Goal: Transaction & Acquisition: Purchase product/service

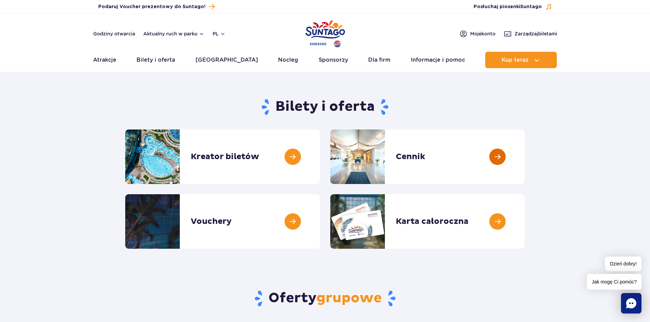
click at [524, 159] on link at bounding box center [524, 157] width 0 height 55
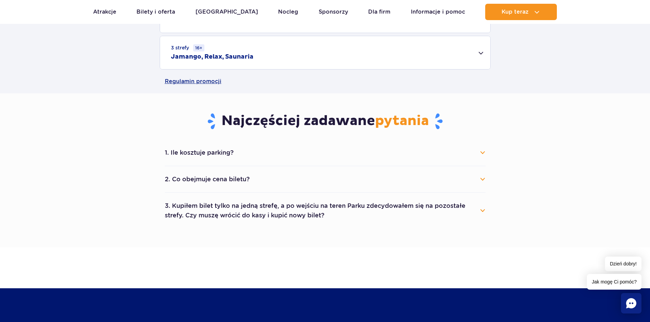
scroll to position [307, 0]
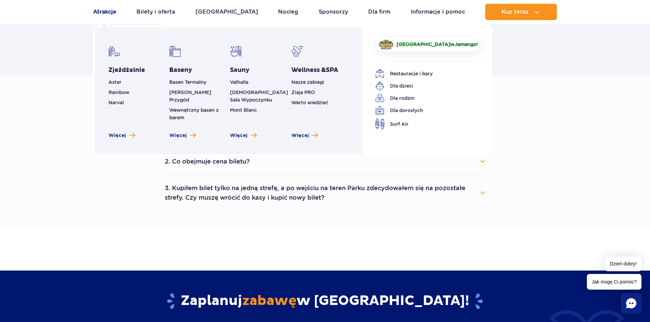
click at [112, 13] on link "Atrakcje" at bounding box center [104, 12] width 23 height 16
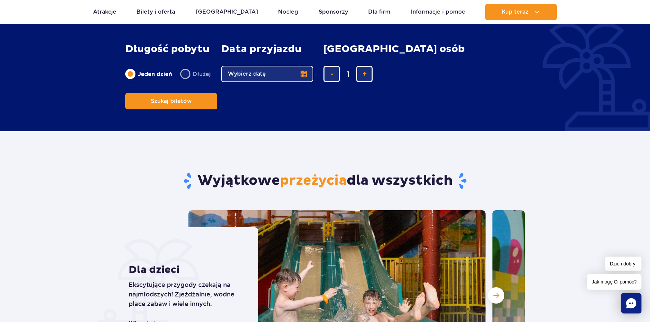
scroll to position [375, 0]
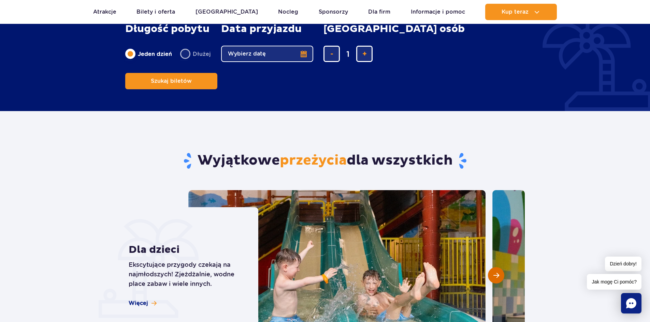
click at [499, 272] on span "Następny slajd" at bounding box center [496, 275] width 6 height 6
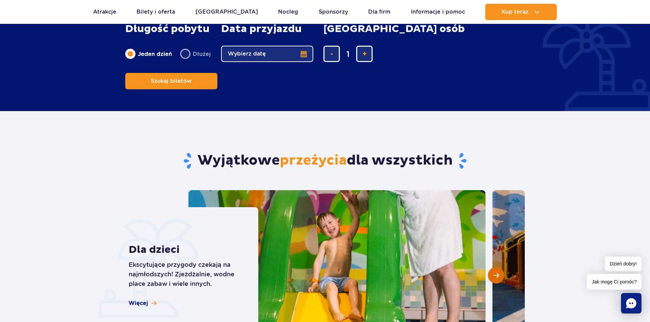
click at [499, 272] on span "Następny slajd" at bounding box center [496, 275] width 6 height 6
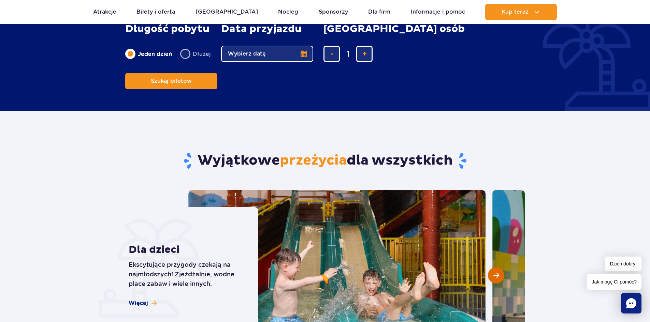
click at [499, 272] on span "Następny slajd" at bounding box center [496, 275] width 6 height 6
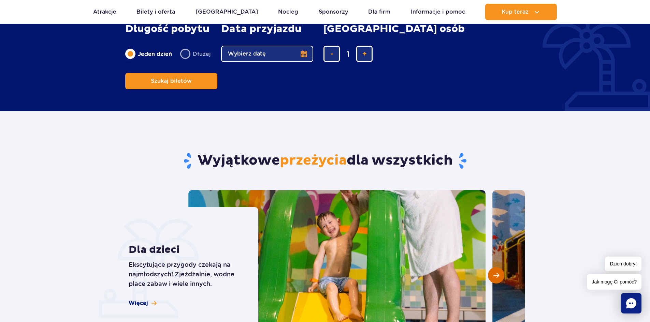
click at [499, 272] on span "Następny slajd" at bounding box center [496, 275] width 6 height 6
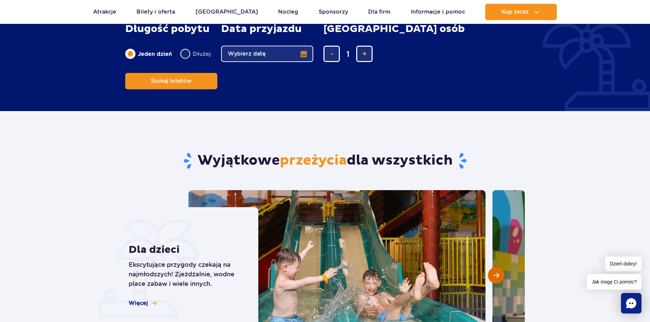
click at [499, 272] on span "Następny slajd" at bounding box center [496, 275] width 6 height 6
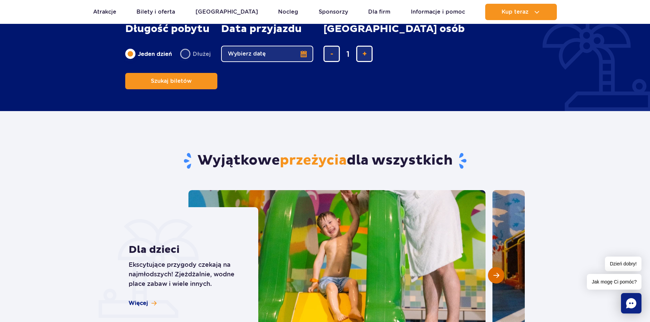
click at [499, 272] on span "Następny slajd" at bounding box center [496, 275] width 6 height 6
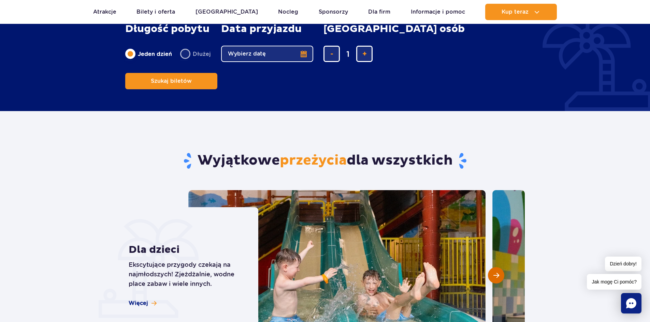
click at [499, 272] on span "Następny slajd" at bounding box center [496, 275] width 6 height 6
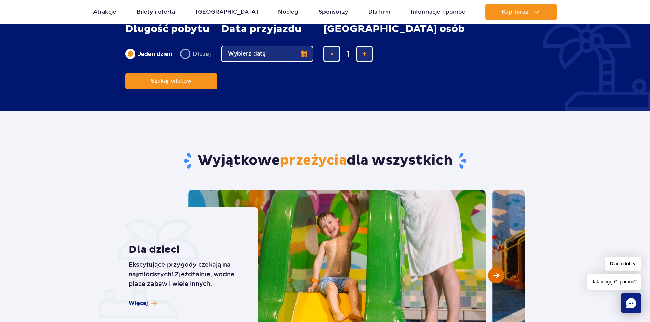
click at [499, 272] on span "Następny slajd" at bounding box center [496, 275] width 6 height 6
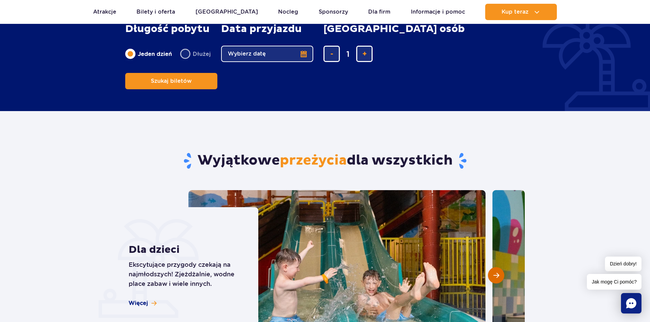
click at [499, 272] on span "Następny slajd" at bounding box center [496, 275] width 6 height 6
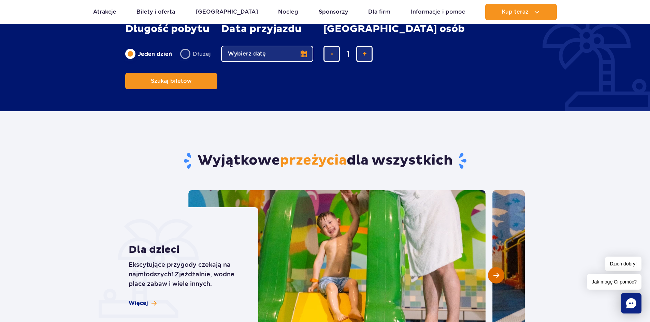
click at [499, 272] on span "Następny slajd" at bounding box center [496, 275] width 6 height 6
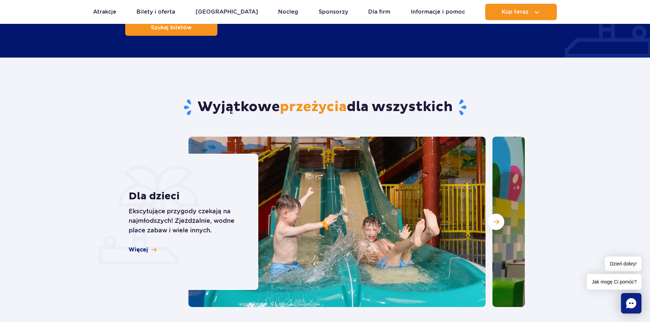
scroll to position [409, 0]
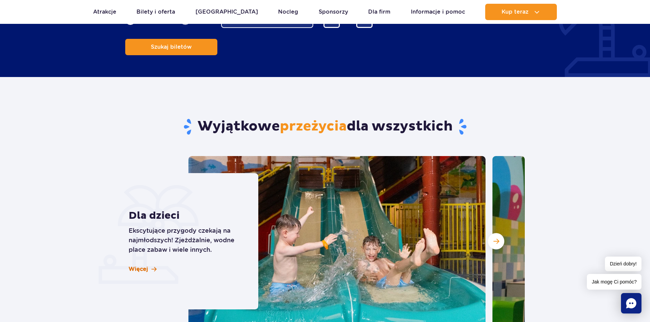
click at [148, 266] on link "Więcej" at bounding box center [143, 270] width 28 height 8
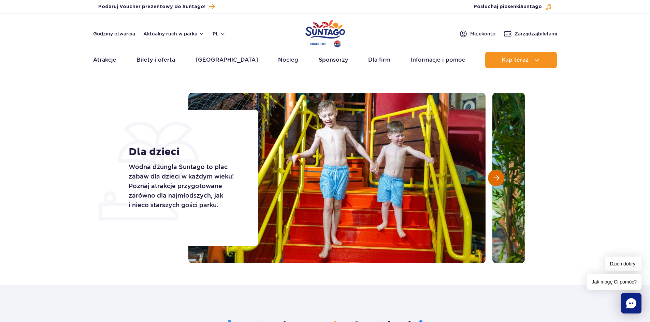
click at [497, 179] on span "Następny slajd" at bounding box center [496, 178] width 6 height 6
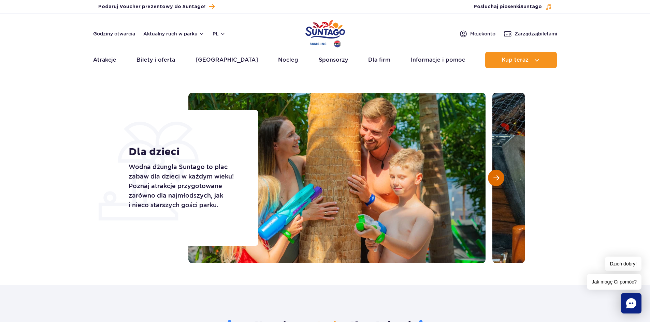
click at [497, 179] on span "Następny slajd" at bounding box center [496, 178] width 6 height 6
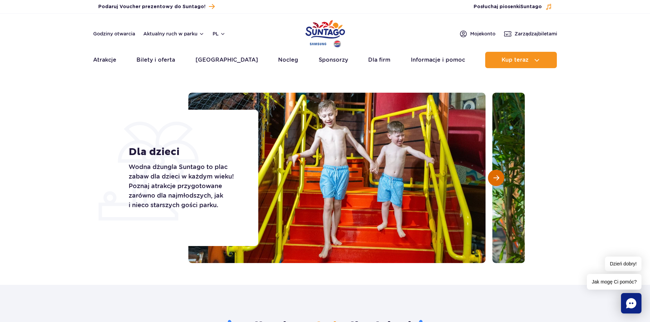
click at [497, 179] on span "Następny slajd" at bounding box center [496, 178] width 6 height 6
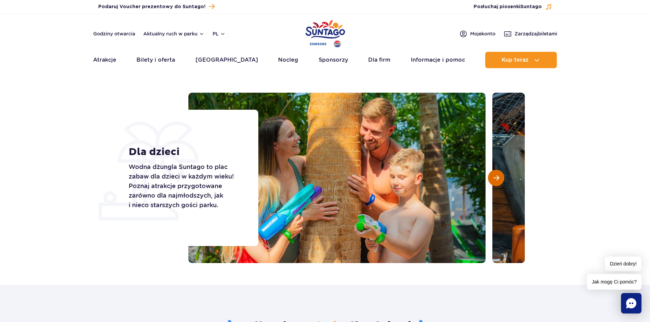
click at [497, 179] on span "Następny slajd" at bounding box center [496, 178] width 6 height 6
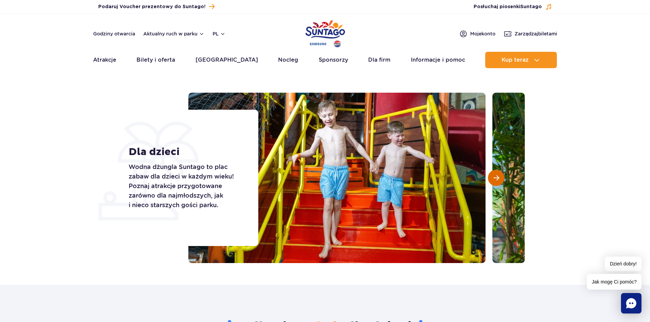
click at [497, 179] on span "Następny slajd" at bounding box center [496, 178] width 6 height 6
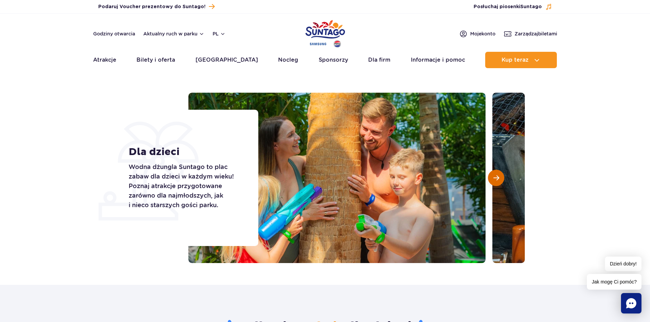
click at [497, 179] on span "Następny slajd" at bounding box center [496, 178] width 6 height 6
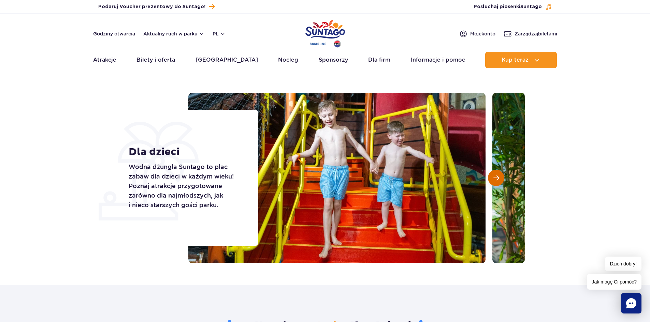
click at [497, 179] on span "Następny slajd" at bounding box center [496, 178] width 6 height 6
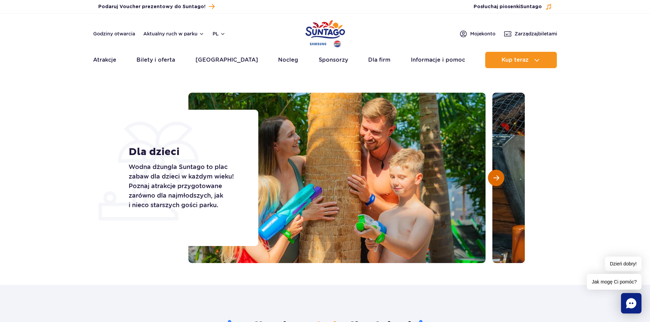
click at [497, 179] on span "Następny slajd" at bounding box center [496, 178] width 6 height 6
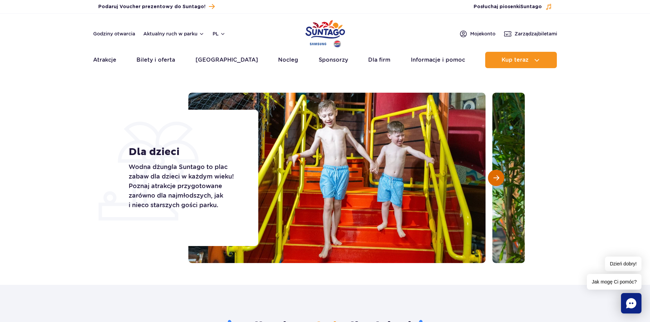
click at [497, 179] on span "Następny slajd" at bounding box center [496, 178] width 6 height 6
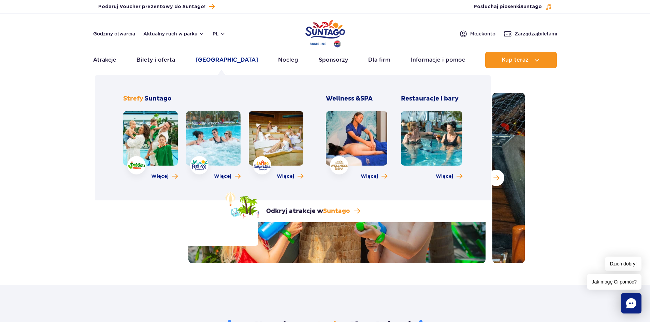
click at [216, 63] on link "[GEOGRAPHIC_DATA]" at bounding box center [226, 60] width 62 height 16
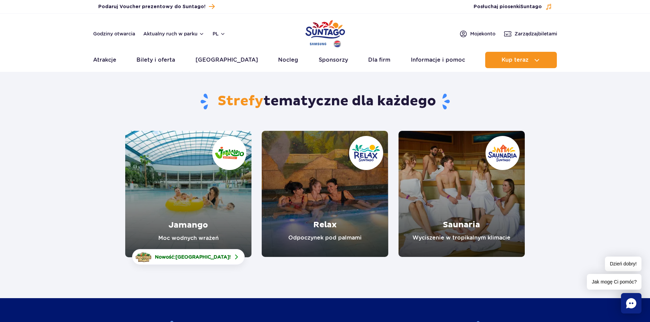
click at [192, 204] on link "Jamango" at bounding box center [188, 194] width 126 height 127
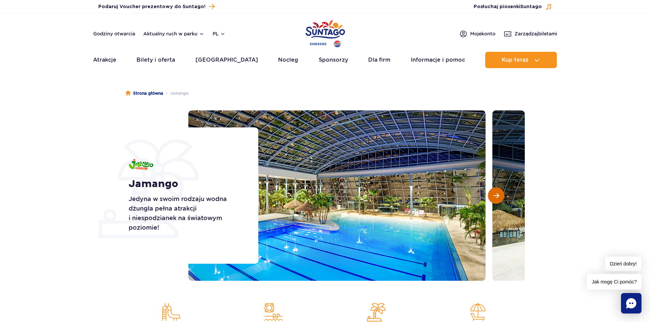
click at [494, 195] on span "Następny slajd" at bounding box center [496, 196] width 6 height 6
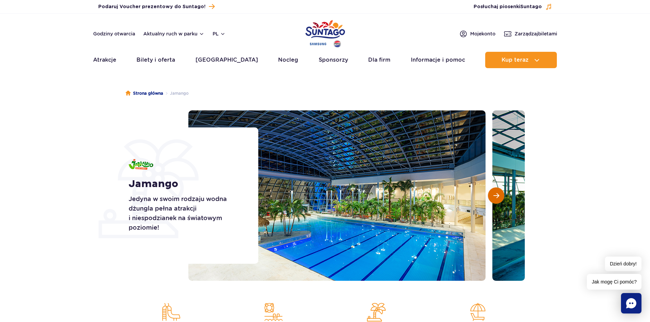
click at [494, 195] on span "Następny slajd" at bounding box center [496, 196] width 6 height 6
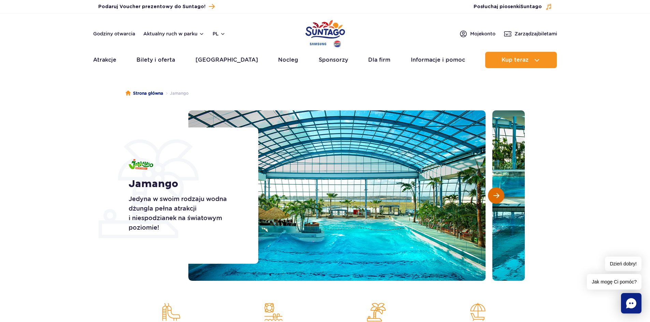
click at [494, 195] on span "Następny slajd" at bounding box center [496, 196] width 6 height 6
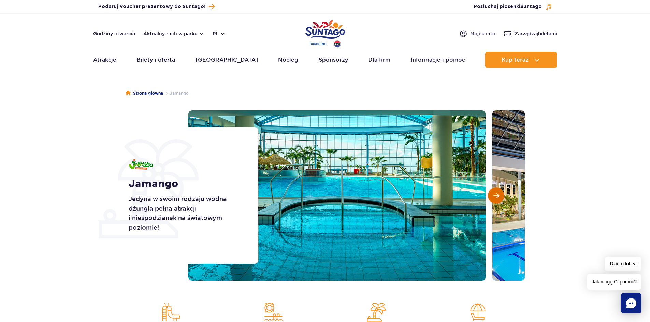
click at [494, 195] on span "Następny slajd" at bounding box center [496, 196] width 6 height 6
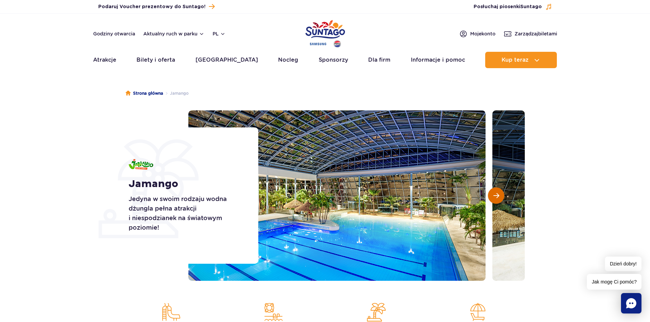
click at [494, 195] on span "Następny slajd" at bounding box center [496, 196] width 6 height 6
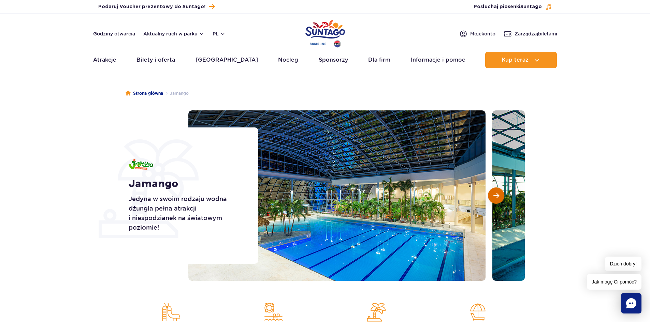
click at [494, 195] on span "Następny slajd" at bounding box center [496, 196] width 6 height 6
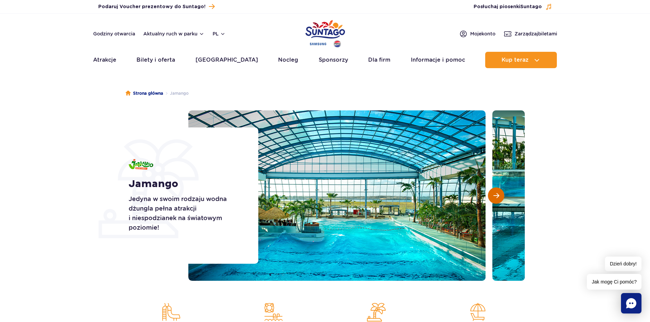
click at [494, 195] on span "Następny slajd" at bounding box center [496, 196] width 6 height 6
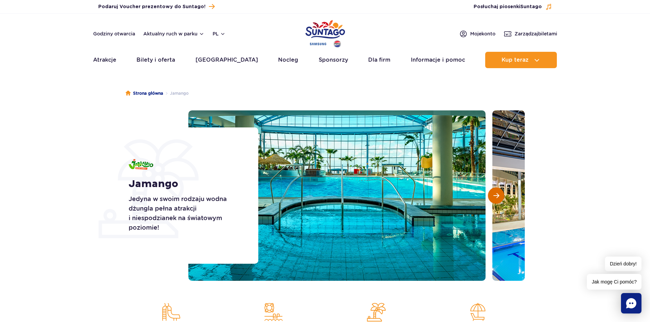
click at [494, 195] on span "Następny slajd" at bounding box center [496, 196] width 6 height 6
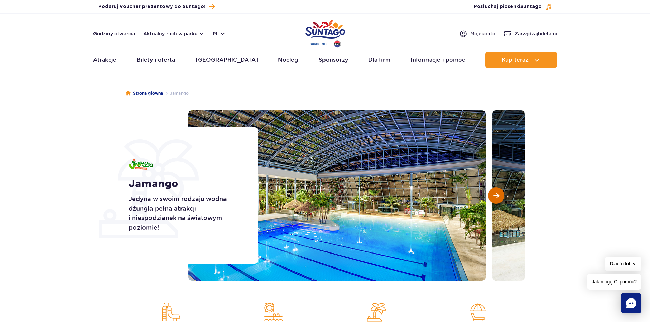
click at [494, 195] on span "Następny slajd" at bounding box center [496, 196] width 6 height 6
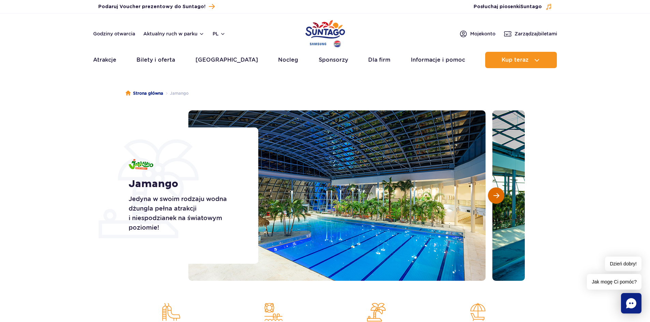
click at [494, 195] on span "Następny slajd" at bounding box center [496, 196] width 6 height 6
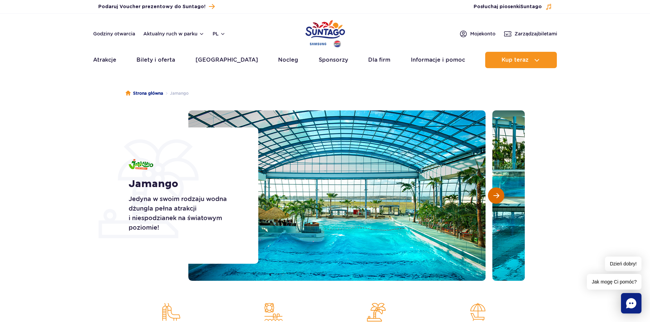
click at [494, 195] on span "Następny slajd" at bounding box center [496, 196] width 6 height 6
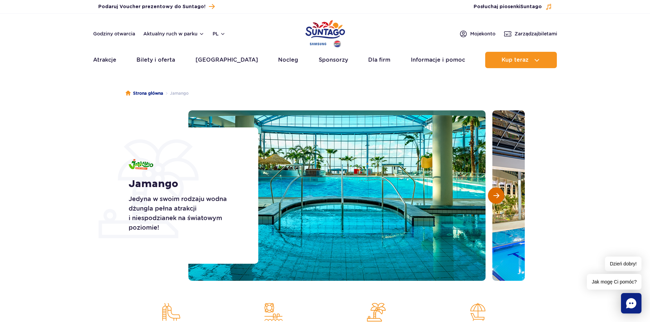
click at [494, 195] on span "Następny slajd" at bounding box center [496, 196] width 6 height 6
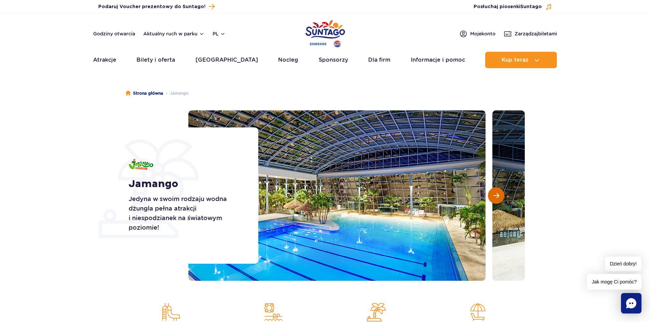
click at [494, 195] on span "Następny slajd" at bounding box center [496, 196] width 6 height 6
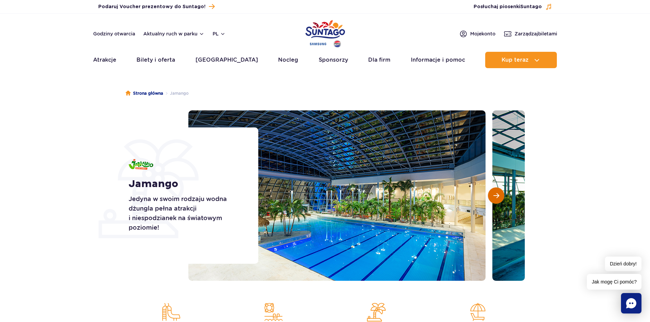
click at [494, 195] on span "Następny slajd" at bounding box center [496, 196] width 6 height 6
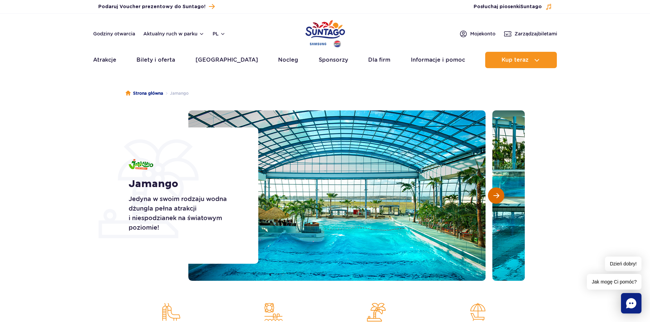
click at [494, 195] on span "Następny slajd" at bounding box center [496, 196] width 6 height 6
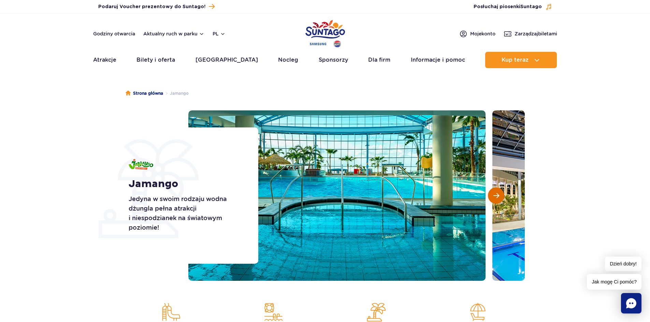
click at [494, 195] on span "Następny slajd" at bounding box center [496, 196] width 6 height 6
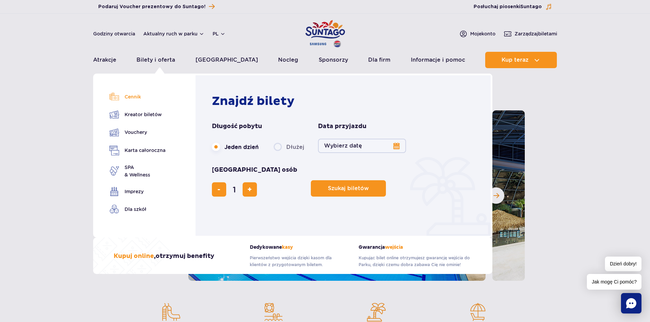
click at [132, 95] on link "Cennik" at bounding box center [137, 97] width 56 height 10
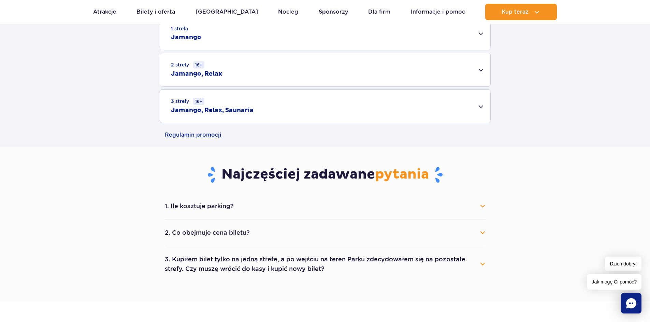
scroll to position [239, 0]
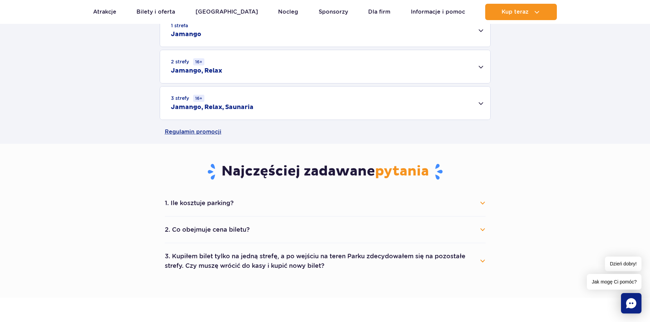
click at [481, 259] on button "3. Kupiłem bilet tylko na jedną strefę, a po wejściu na teren Parku zdecydowałe…" at bounding box center [325, 261] width 321 height 25
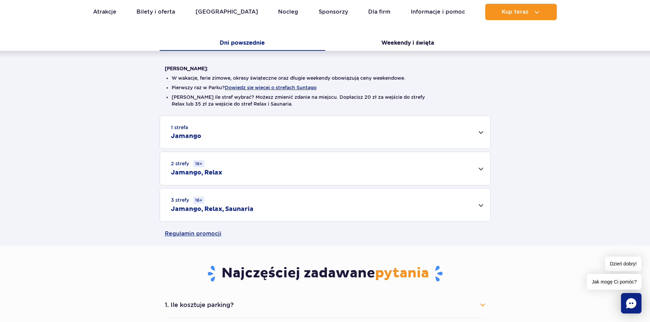
scroll to position [136, 0]
click at [481, 132] on div "1 strefa Jamango" at bounding box center [325, 132] width 330 height 33
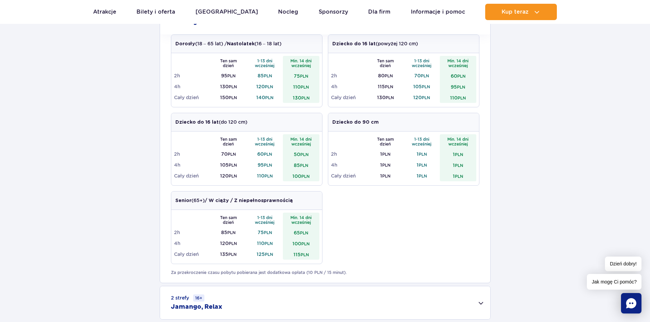
scroll to position [239, 0]
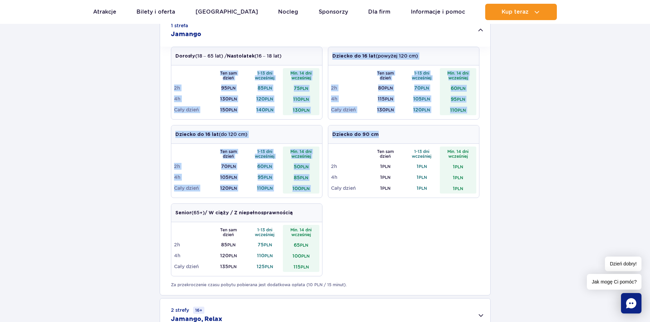
drag, startPoint x: 533, startPoint y: 151, endPoint x: 299, endPoint y: 117, distance: 236.4
click at [299, 117] on div "1 strefa Jamango Dorosły (18 – 65 lat) / Nastolatek (16 – 18 lat) Ten sam dzień…" at bounding box center [325, 191] width 650 height 355
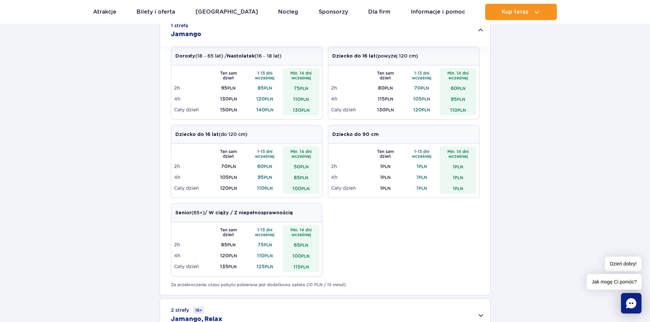
click at [296, 112] on td "130 PLN" at bounding box center [301, 109] width 36 height 11
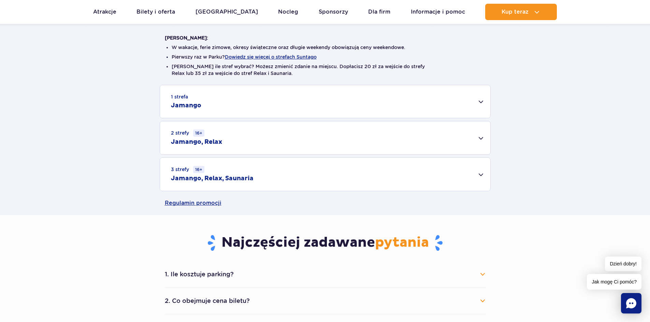
scroll to position [170, 0]
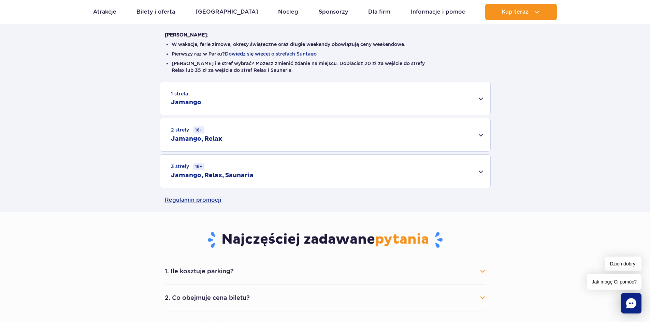
click at [484, 134] on div "2 strefy 16+ Jamango, Relax" at bounding box center [325, 134] width 330 height 33
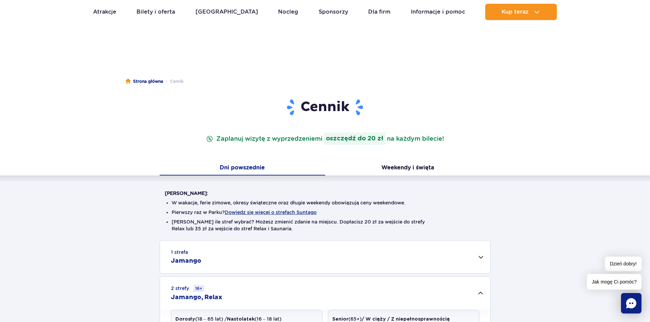
scroll to position [0, 0]
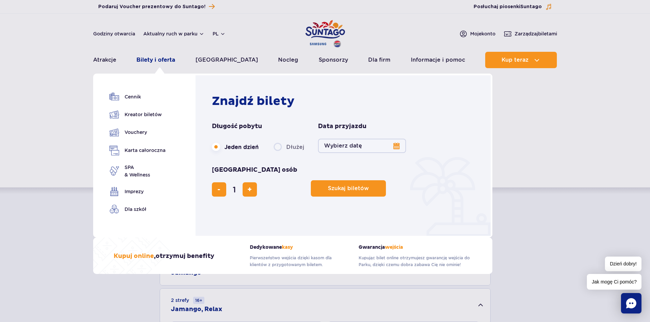
click at [155, 62] on link "Bilety i oferta" at bounding box center [155, 60] width 39 height 16
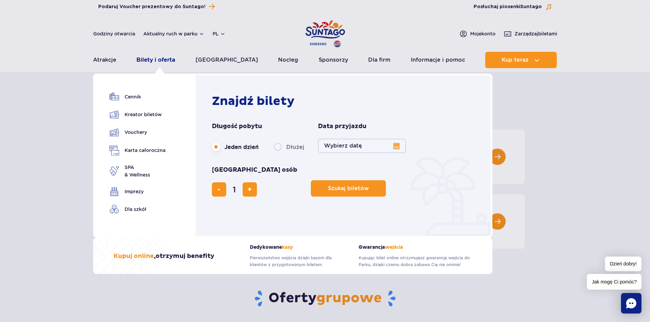
click at [163, 60] on link "Bilety i oferta" at bounding box center [155, 60] width 39 height 16
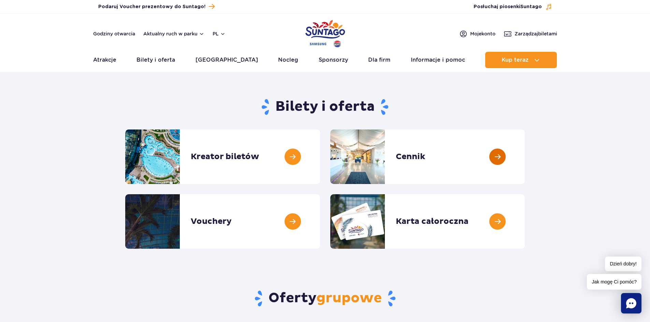
click at [524, 159] on link at bounding box center [524, 157] width 0 height 55
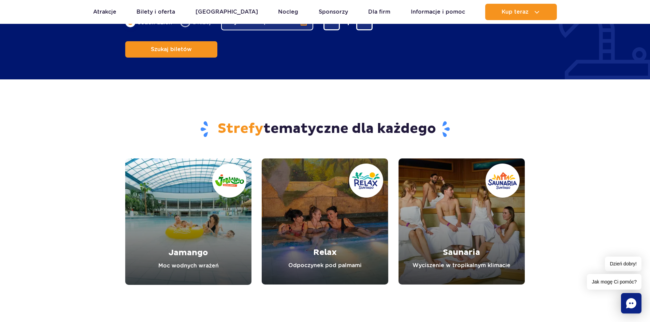
scroll to position [648, 0]
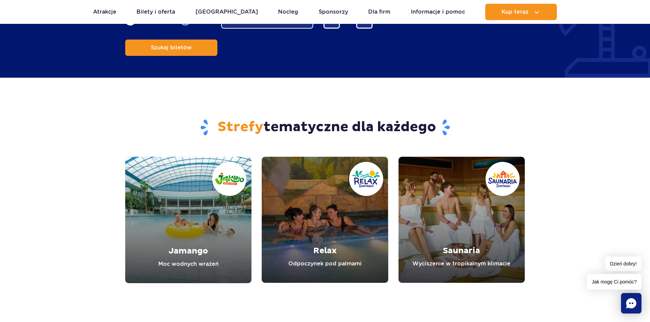
click at [196, 219] on link "Jamango" at bounding box center [188, 220] width 126 height 127
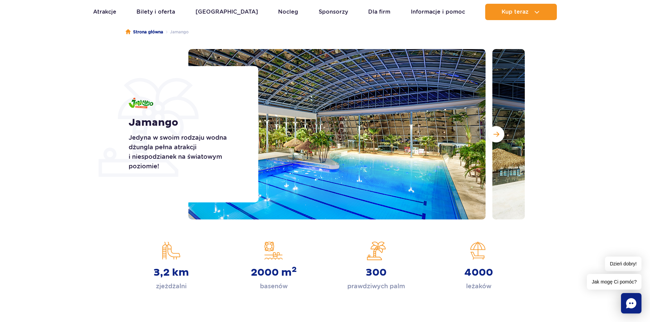
scroll to position [102, 0]
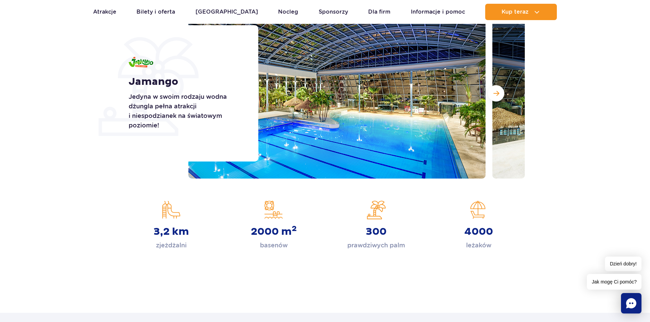
click at [167, 237] on strong "3,2 km" at bounding box center [170, 232] width 35 height 12
click at [182, 229] on strong "3,2 km" at bounding box center [170, 232] width 35 height 12
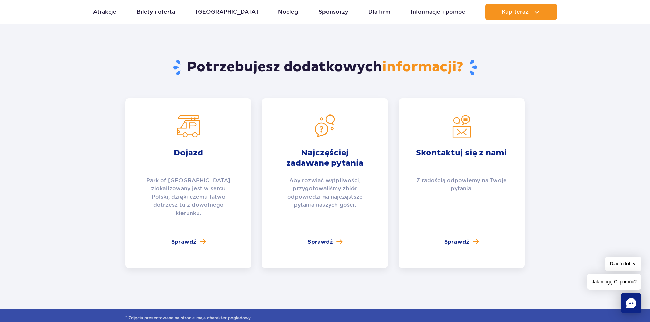
scroll to position [1534, 0]
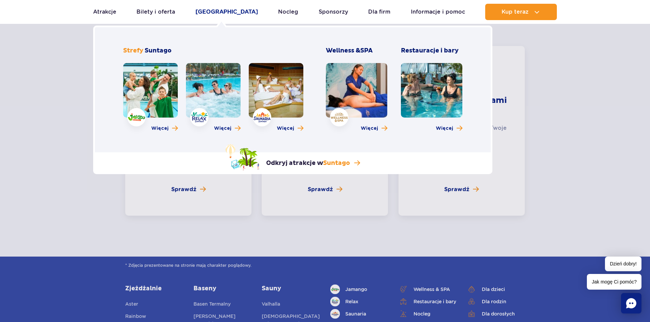
click at [213, 14] on link "[GEOGRAPHIC_DATA]" at bounding box center [226, 12] width 62 height 16
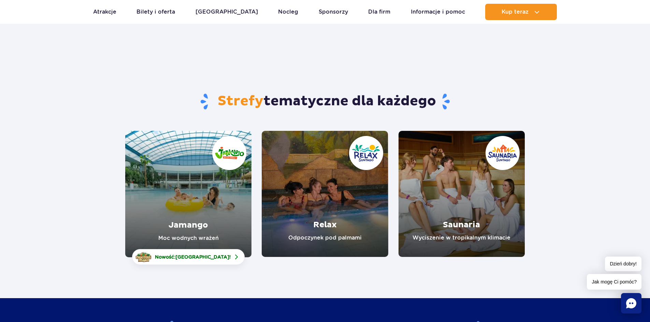
scroll to position [68, 0]
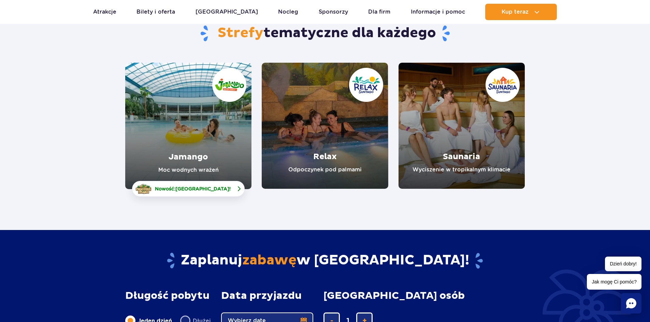
click at [235, 190] on img at bounding box center [239, 189] width 8 height 8
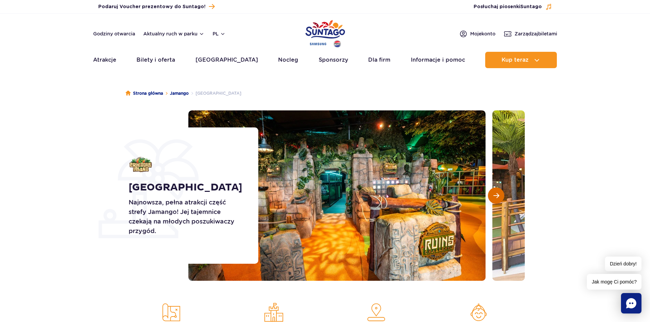
click at [495, 195] on span "Następny slajd" at bounding box center [496, 196] width 6 height 6
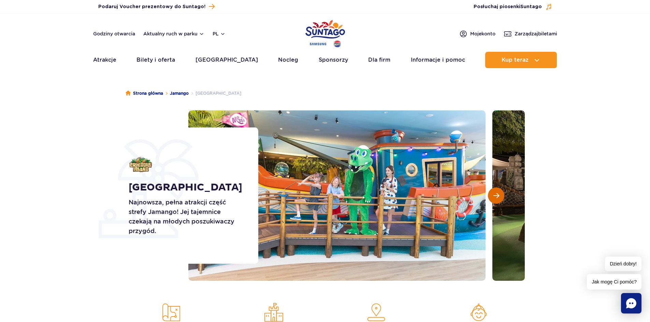
click at [497, 196] on span "Następny slajd" at bounding box center [496, 196] width 6 height 6
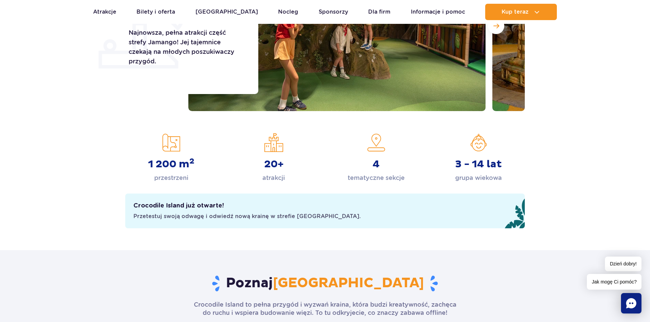
scroll to position [170, 0]
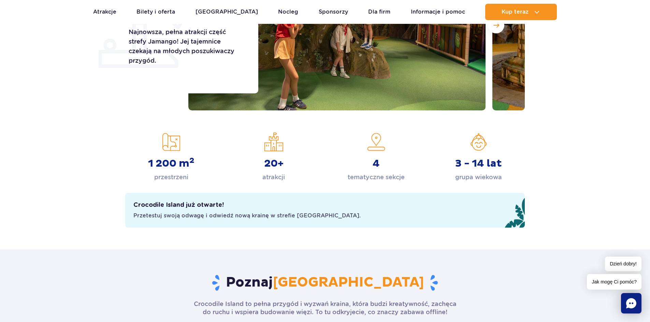
click at [482, 143] on div "3 - 14 lat grupa wiekowa" at bounding box center [478, 157] width 92 height 50
click at [475, 178] on p "grupa wiekowa" at bounding box center [478, 178] width 47 height 10
click at [467, 143] on div "3 - 14 lat grupa wiekowa" at bounding box center [478, 157] width 92 height 50
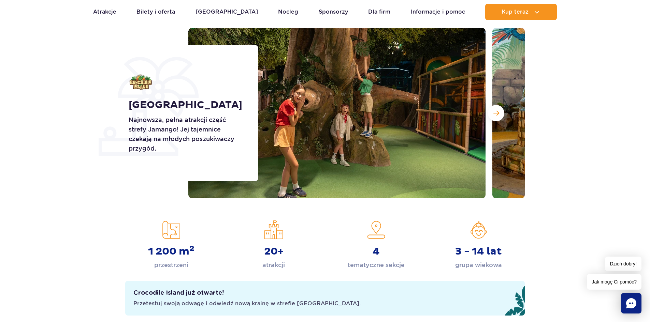
scroll to position [0, 0]
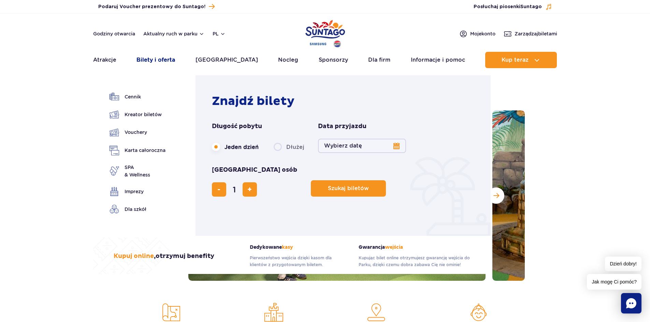
click at [166, 59] on link "Bilety i oferta" at bounding box center [155, 60] width 39 height 16
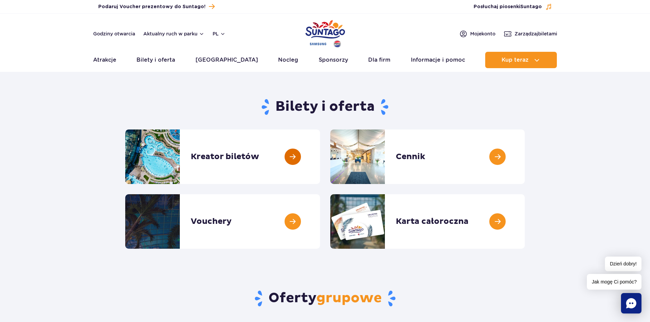
click at [320, 156] on link at bounding box center [320, 157] width 0 height 55
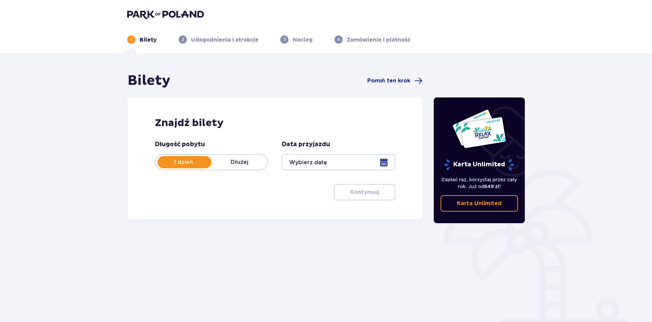
click at [386, 164] on div at bounding box center [338, 162] width 113 height 16
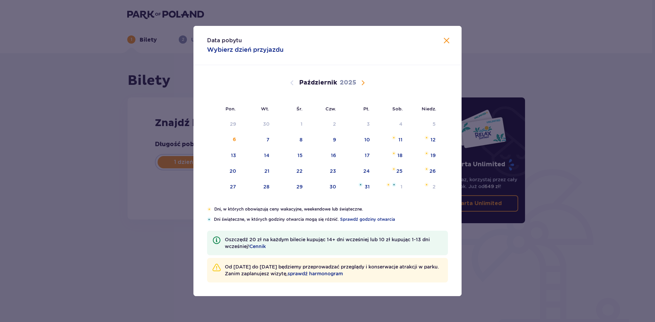
click at [363, 81] on span "Następny miesiąc" at bounding box center [363, 83] width 8 height 8
click at [343, 273] on span "sprawdź harmonogram" at bounding box center [314, 273] width 55 height 7
click at [449, 43] on span "Zamknij" at bounding box center [446, 41] width 8 height 8
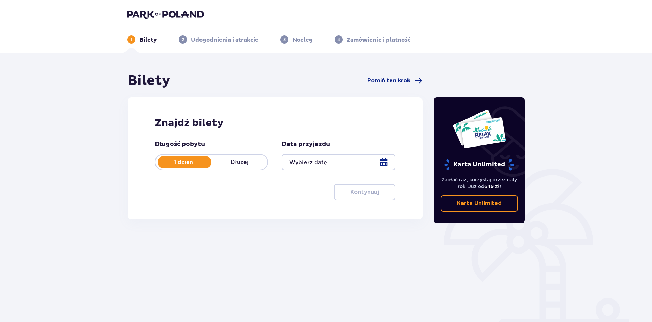
click at [244, 162] on p "Dłużej" at bounding box center [239, 163] width 56 height 8
click at [193, 162] on p "1 dzień" at bounding box center [183, 163] width 56 height 8
click at [383, 162] on div at bounding box center [338, 162] width 113 height 16
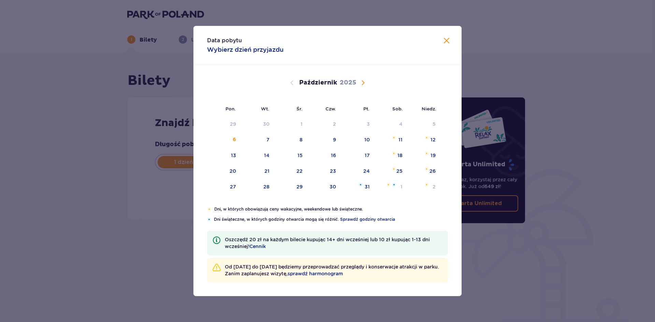
click at [363, 81] on span "Następny miesiąc" at bounding box center [363, 83] width 8 height 8
click at [232, 173] on div "17" at bounding box center [233, 171] width 5 height 7
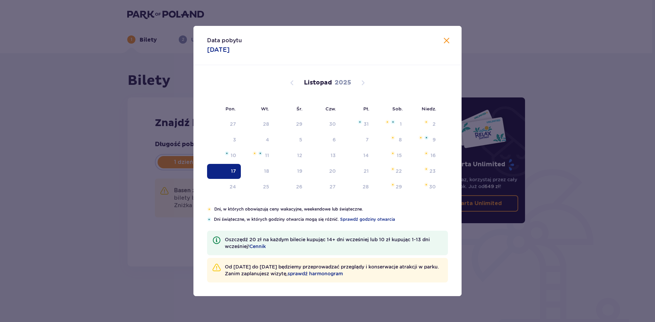
type input "[DATE]"
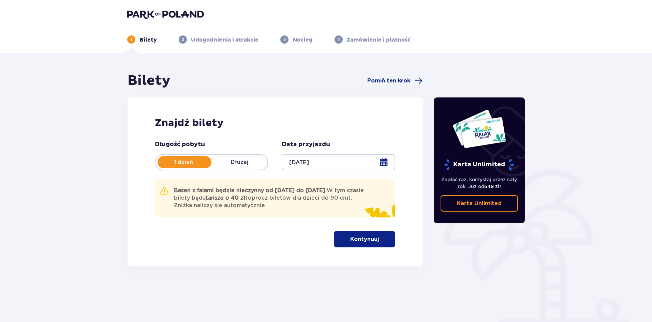
click at [355, 238] on p "Kontynuuj" at bounding box center [364, 240] width 29 height 8
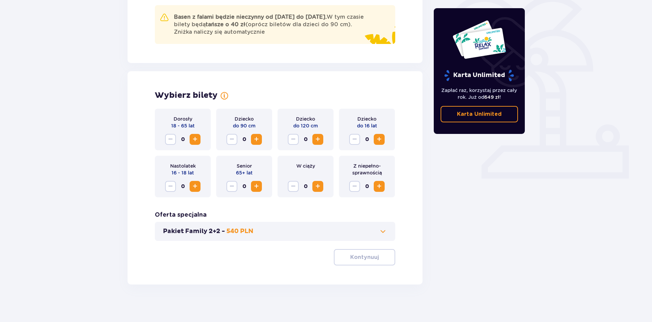
scroll to position [177, 0]
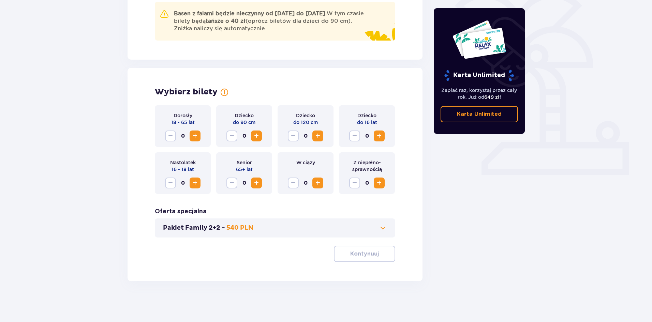
click at [193, 136] on span "Zwiększ" at bounding box center [195, 136] width 8 height 8
click at [319, 136] on span "Zwiększ" at bounding box center [318, 136] width 8 height 8
click at [378, 137] on span "Zwiększ" at bounding box center [379, 136] width 8 height 8
click at [359, 254] on p "Kontynuuj" at bounding box center [364, 254] width 29 height 8
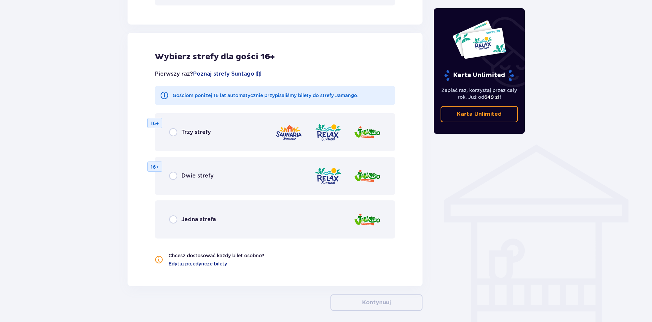
scroll to position [439, 0]
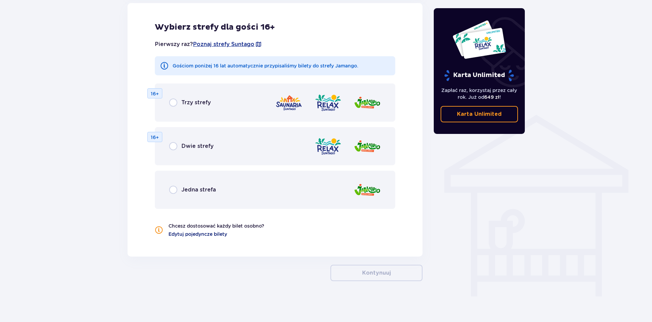
click at [200, 235] on span "Edytuj pojedyncze bilety" at bounding box center [197, 234] width 59 height 7
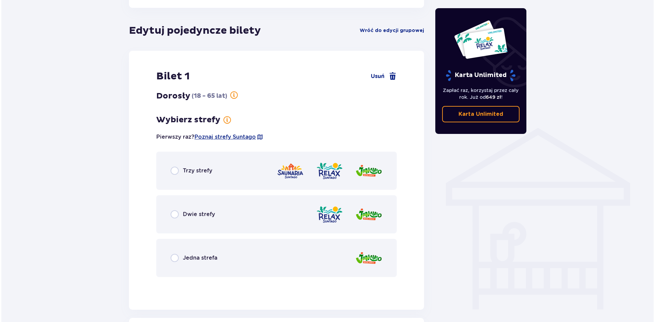
scroll to position [426, 0]
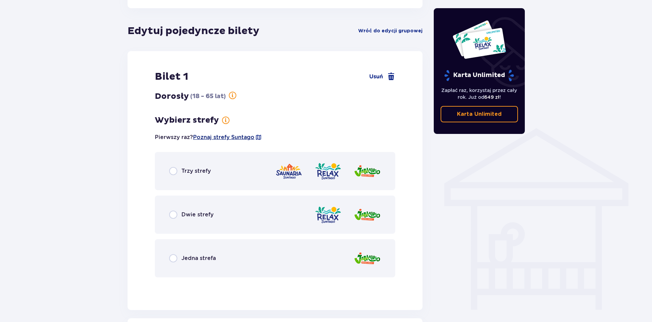
click at [249, 137] on span "Poznaj strefy Suntago" at bounding box center [223, 138] width 61 height 8
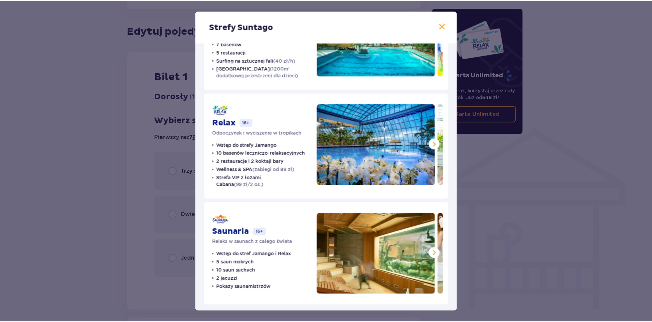
scroll to position [70, 0]
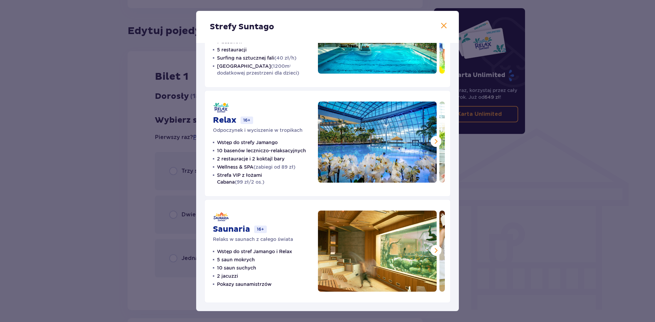
click at [443, 25] on span at bounding box center [444, 26] width 8 height 8
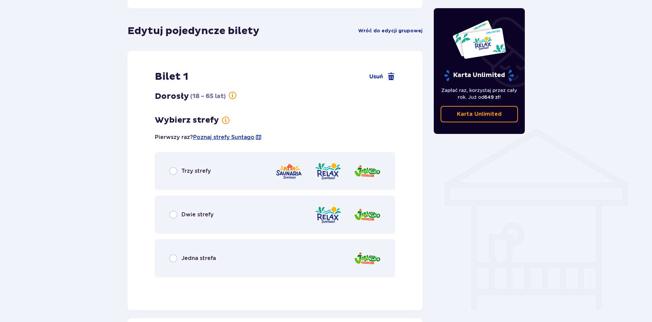
click at [174, 171] on input "radio" at bounding box center [173, 171] width 8 height 8
radio input "true"
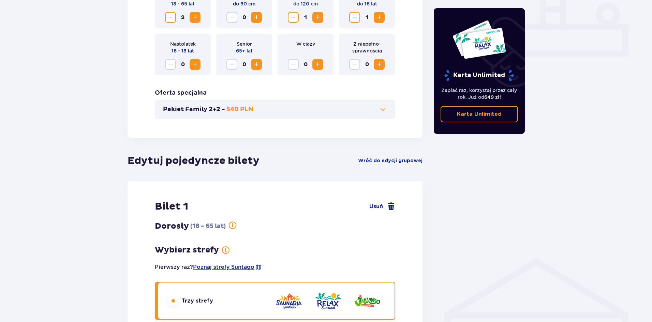
scroll to position [300, 0]
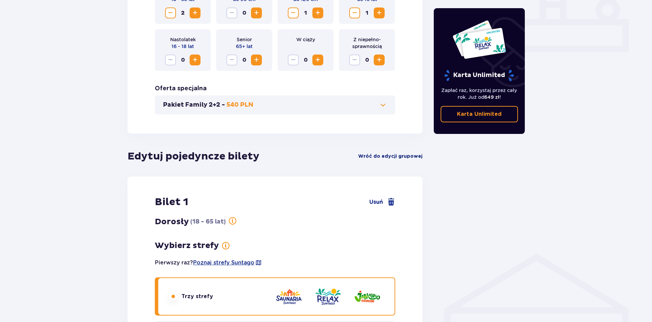
click at [411, 154] on span "Wróć do edycji grupowej" at bounding box center [390, 156] width 64 height 7
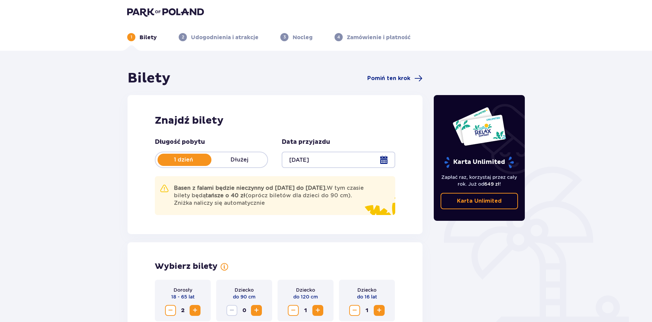
scroll to position [0, 0]
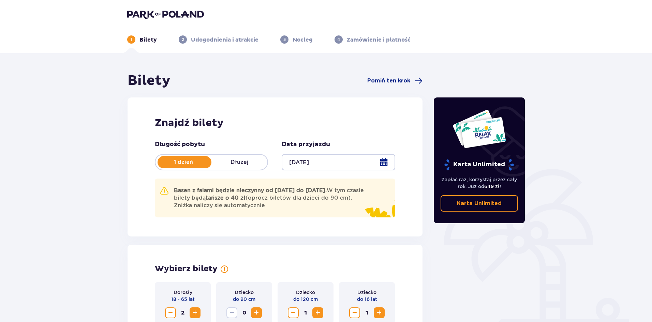
click at [150, 40] on p "Bilety" at bounding box center [147, 40] width 17 height 8
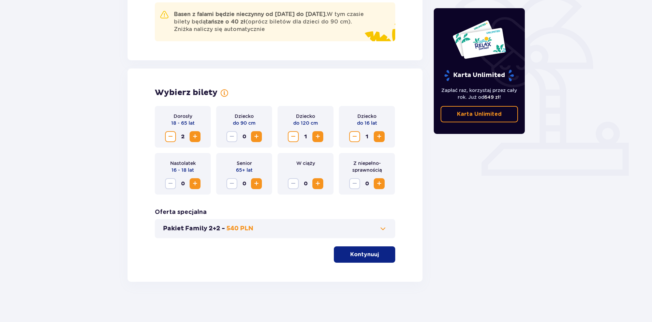
scroll to position [177, 0]
click at [351, 250] on p "Kontynuuj" at bounding box center [364, 254] width 29 height 8
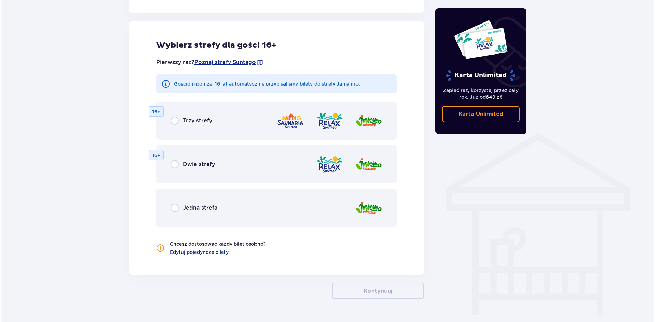
scroll to position [426, 0]
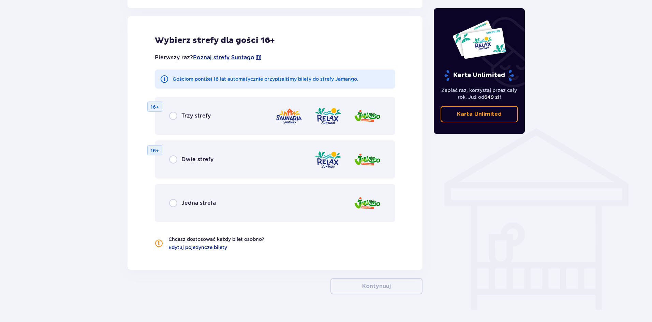
click at [353, 80] on p "Gościom poniżej 16 lat automatycznie przypisaliśmy bilety do strefy Jamango." at bounding box center [266, 79] width 186 height 7
click at [229, 57] on span "Poznaj strefy Suntago" at bounding box center [223, 58] width 61 height 8
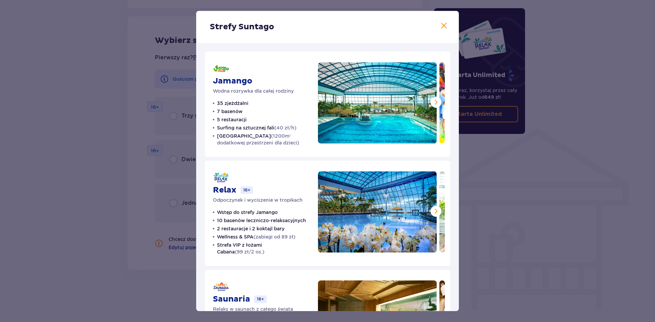
click at [434, 102] on span at bounding box center [436, 102] width 8 height 8
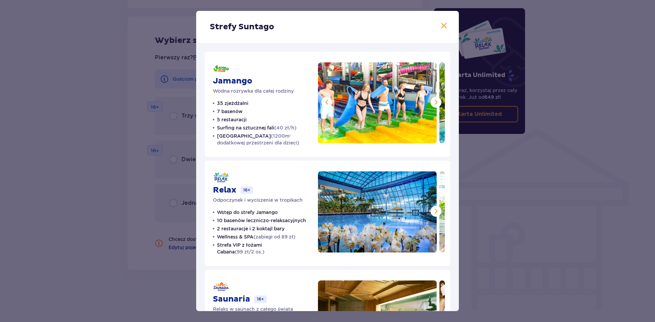
click at [434, 102] on span at bounding box center [436, 102] width 8 height 8
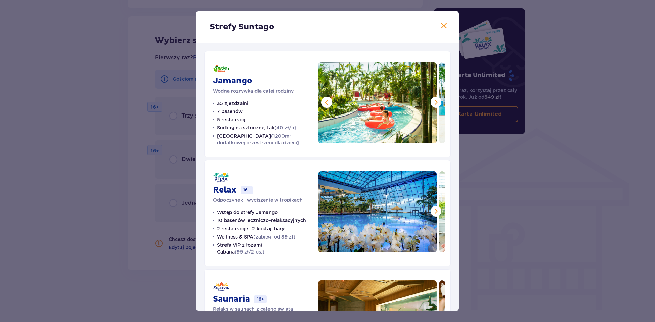
click at [434, 102] on span at bounding box center [436, 102] width 8 height 8
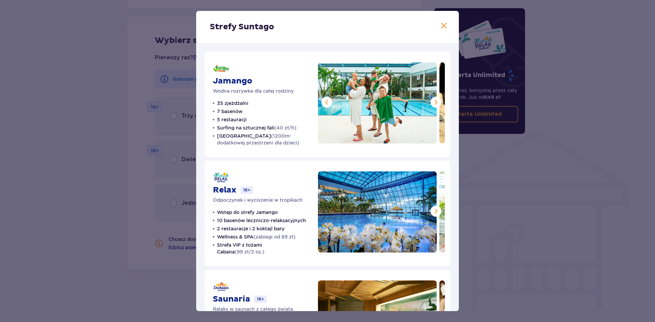
click at [434, 102] on span at bounding box center [436, 102] width 8 height 8
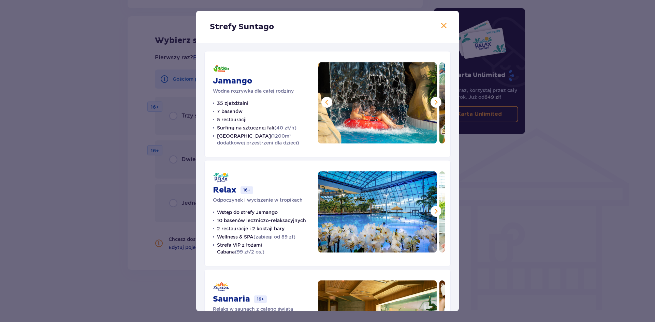
click at [434, 102] on span at bounding box center [436, 102] width 8 height 8
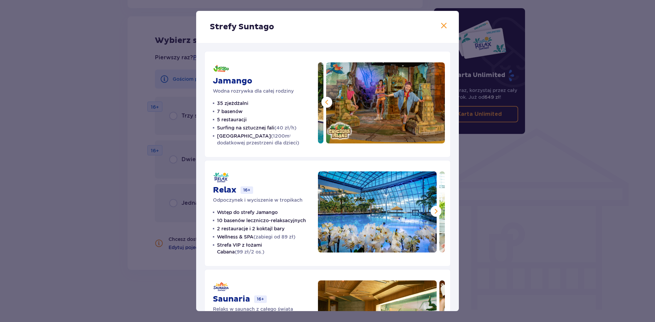
click at [434, 102] on img at bounding box center [385, 102] width 119 height 81
click at [432, 212] on span at bounding box center [436, 211] width 8 height 8
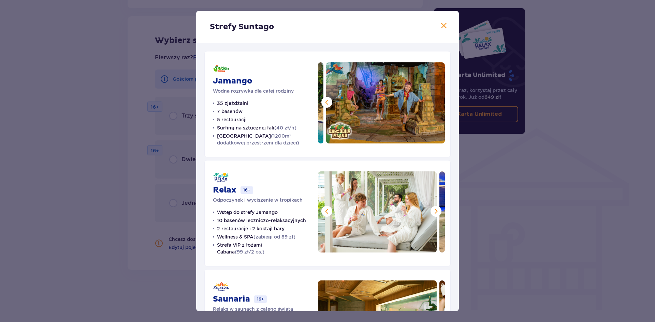
click at [432, 212] on span at bounding box center [436, 211] width 8 height 8
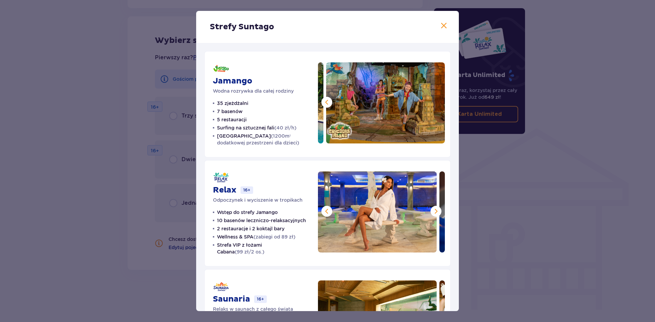
click at [432, 212] on span at bounding box center [436, 211] width 8 height 8
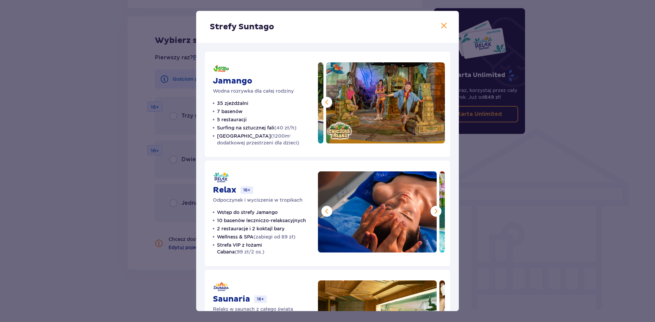
click at [432, 212] on span at bounding box center [436, 211] width 8 height 8
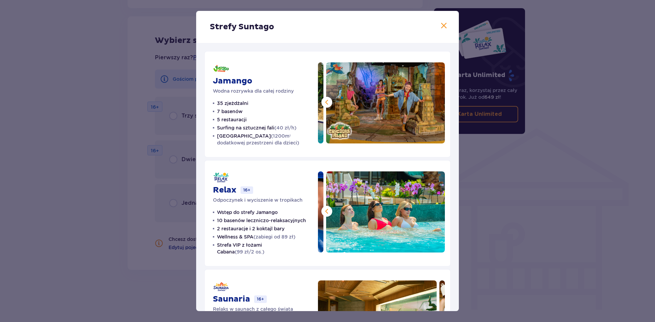
click at [431, 212] on img at bounding box center [385, 212] width 119 height 81
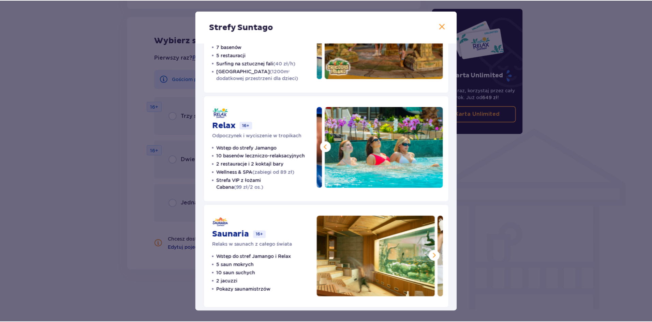
scroll to position [70, 0]
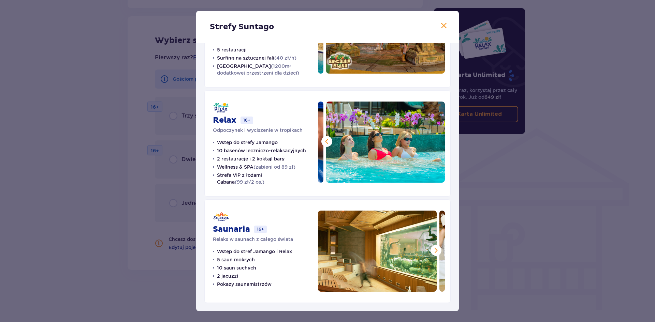
click at [436, 252] on span at bounding box center [436, 251] width 8 height 8
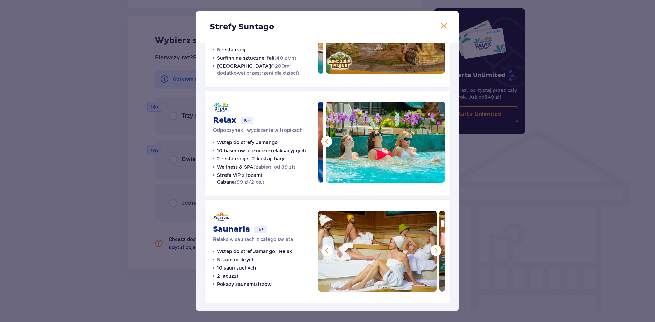
click at [436, 252] on span at bounding box center [436, 251] width 8 height 8
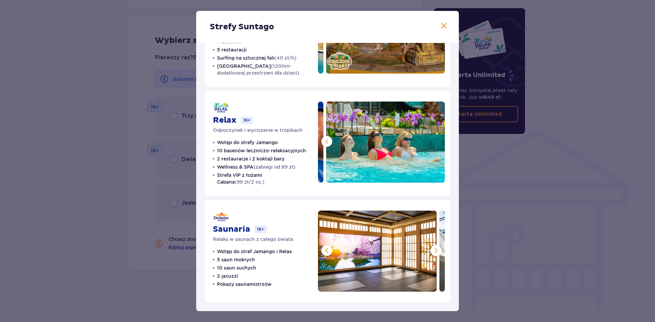
click at [444, 29] on span at bounding box center [444, 26] width 8 height 8
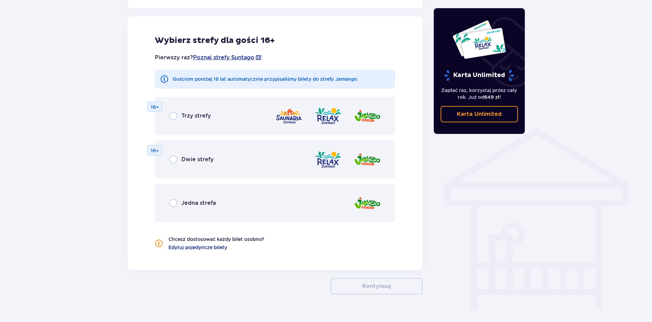
click at [372, 203] on img at bounding box center [367, 203] width 27 height 19
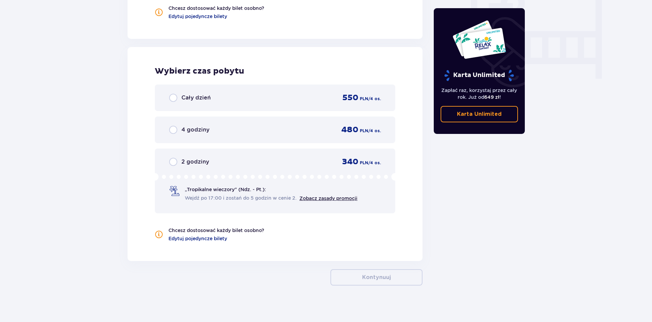
scroll to position [661, 0]
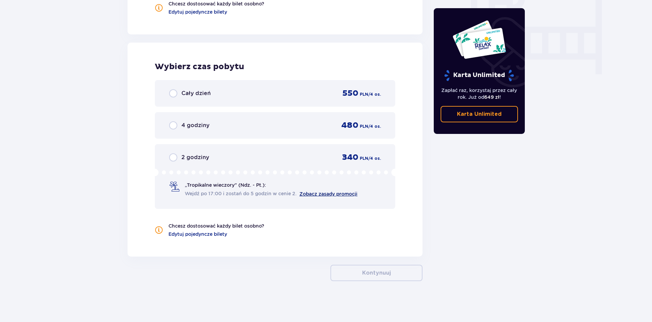
click at [328, 194] on link "Zobacz zasady promocji" at bounding box center [328, 193] width 58 height 5
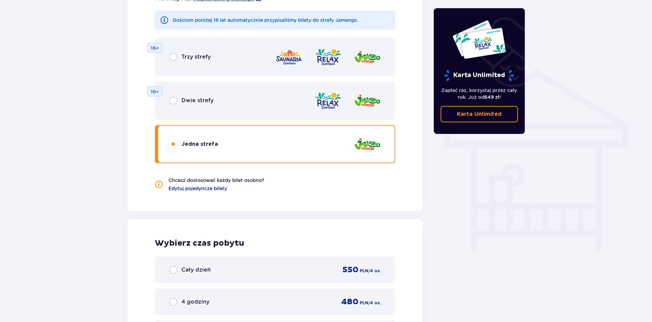
scroll to position [491, 0]
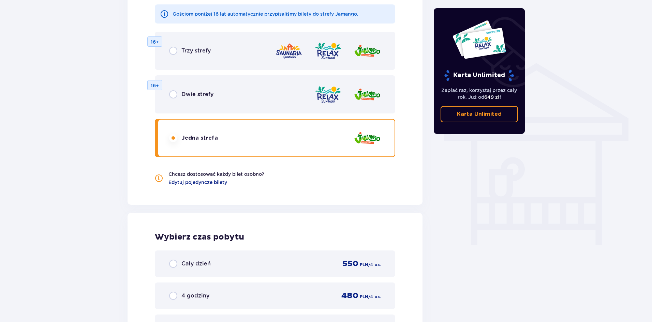
click at [368, 141] on img at bounding box center [367, 138] width 27 height 19
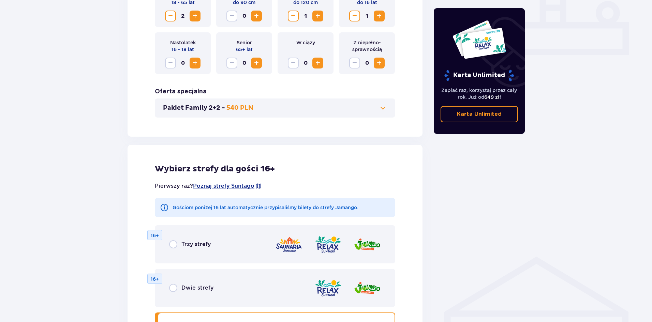
scroll to position [286, 0]
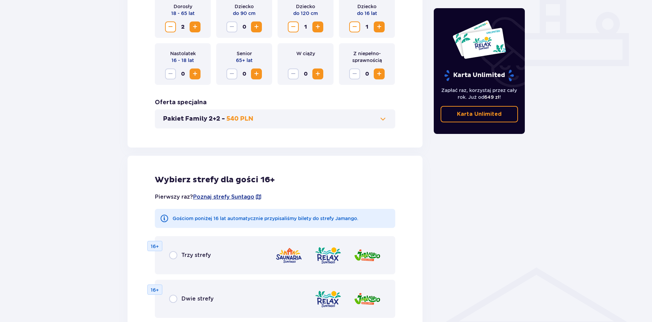
click at [382, 119] on span at bounding box center [383, 119] width 8 height 8
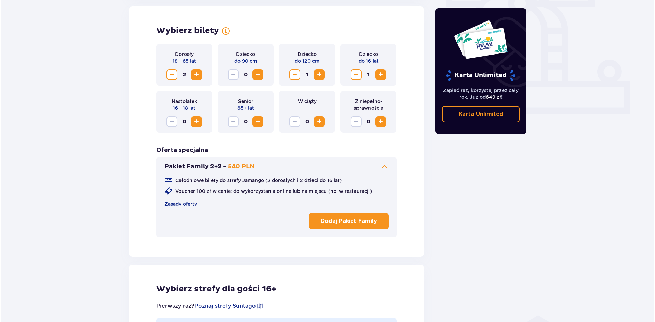
scroll to position [237, 0]
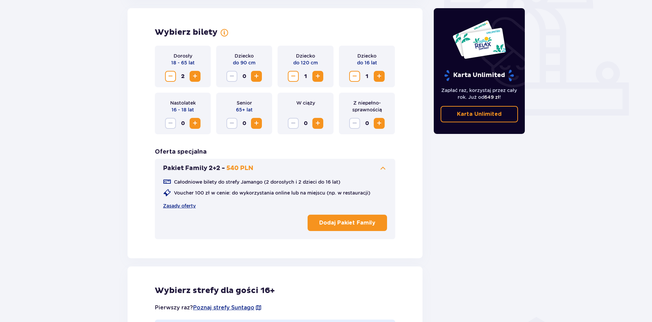
click at [382, 74] on span "Zwiększ" at bounding box center [379, 76] width 8 height 8
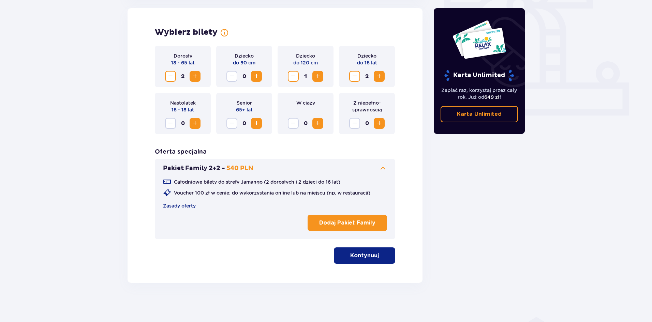
click at [318, 76] on span "Zwiększ" at bounding box center [318, 76] width 8 height 8
click at [354, 220] on p "Dodaj Pakiet Family" at bounding box center [347, 223] width 56 height 8
click at [360, 254] on p "Kontynuuj" at bounding box center [364, 256] width 29 height 8
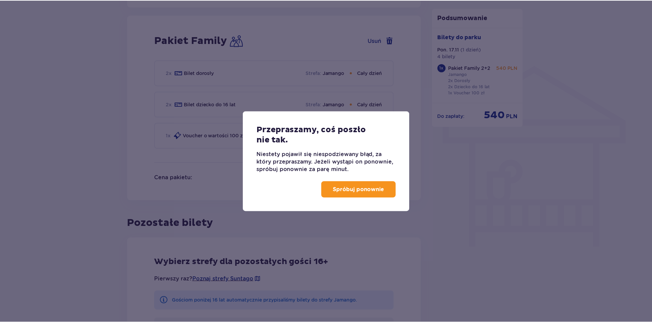
scroll to position [495, 0]
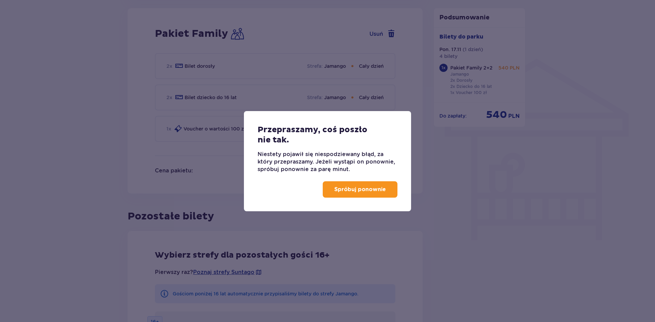
click at [374, 191] on p "Spróbuj ponownie" at bounding box center [359, 190] width 51 height 8
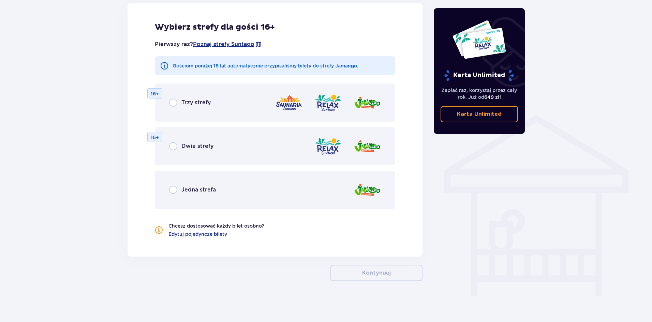
scroll to position [439, 0]
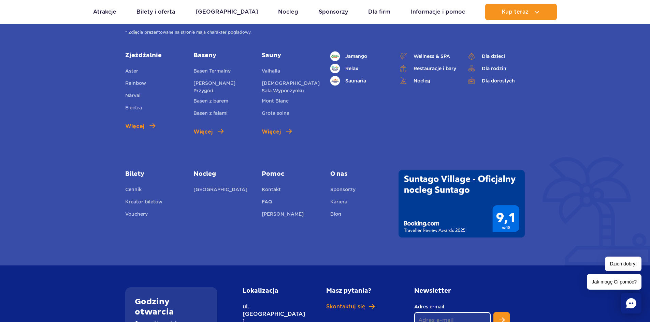
scroll to position [538, 0]
click at [131, 191] on link "Cennik" at bounding box center [133, 191] width 16 height 10
click at [141, 214] on link "Vouchery" at bounding box center [136, 216] width 23 height 10
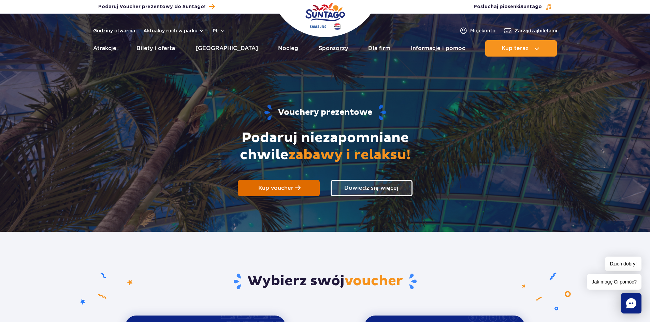
click at [261, 190] on span "Kup voucher" at bounding box center [275, 188] width 35 height 6
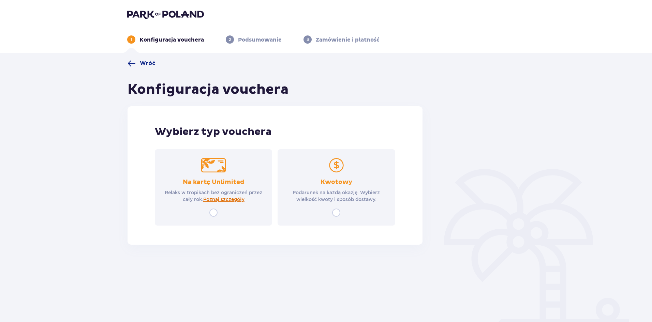
click at [228, 199] on span "Poznaj szczegóły" at bounding box center [223, 199] width 41 height 7
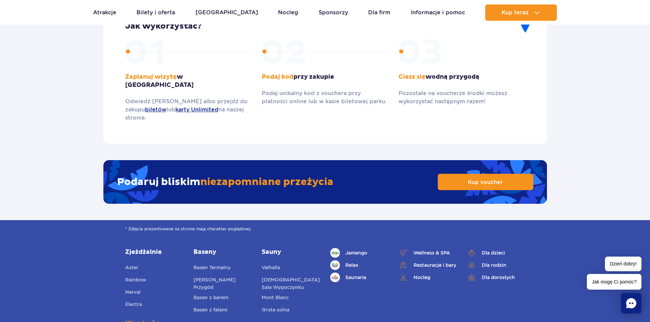
scroll to position [1001, 0]
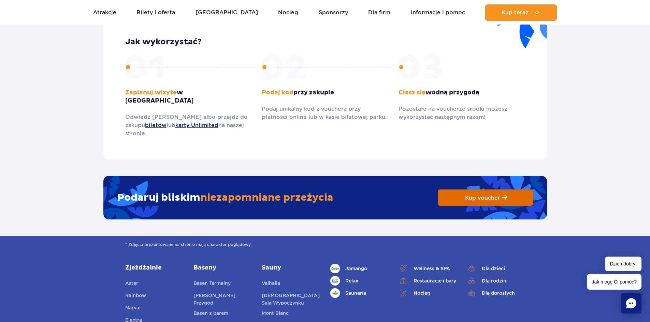
click at [476, 195] on span "Kup voucher" at bounding box center [482, 198] width 35 height 6
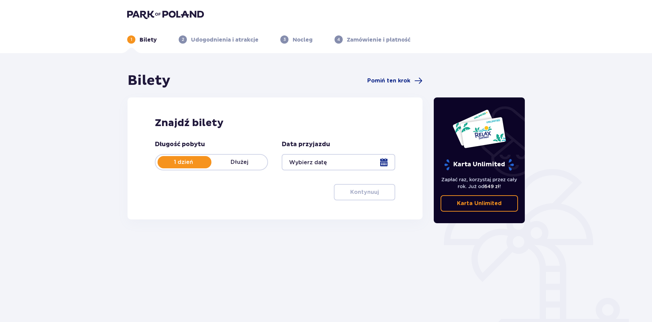
click at [382, 163] on div at bounding box center [338, 162] width 113 height 16
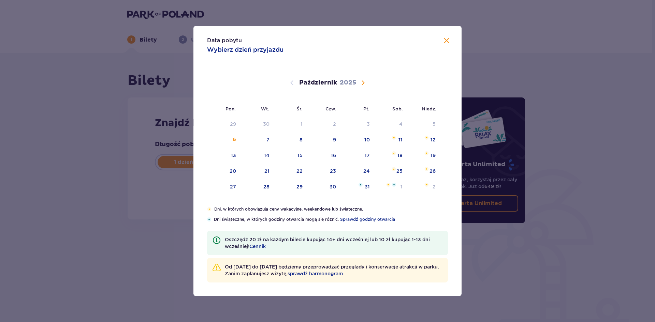
click at [362, 83] on span "Następny miesiąc" at bounding box center [363, 83] width 8 height 8
click at [232, 173] on div "17" at bounding box center [233, 171] width 5 height 7
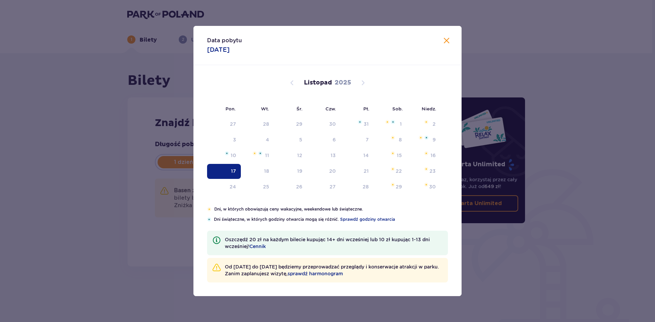
type input "17.11.25"
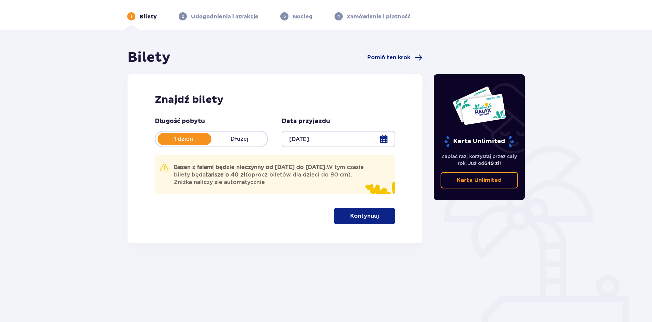
scroll to position [25, 0]
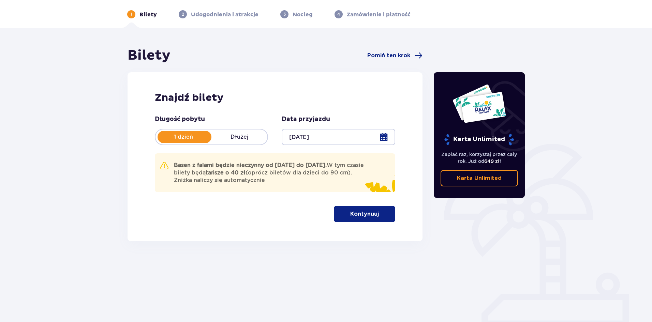
click at [374, 212] on button "Kontynuuj" at bounding box center [364, 214] width 61 height 16
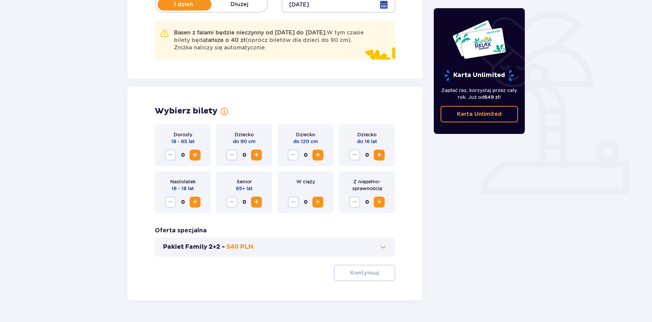
scroll to position [177, 0]
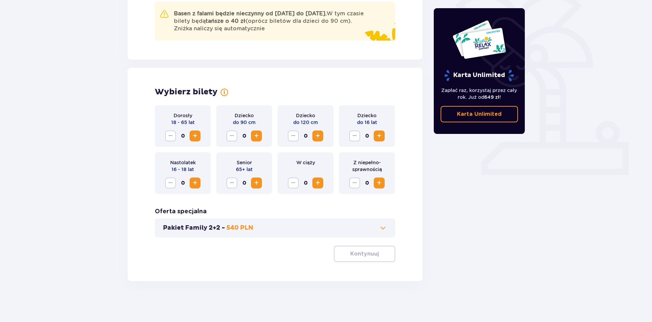
click at [194, 136] on span "Zwiększ" at bounding box center [195, 136] width 8 height 8
click at [317, 136] on span "Zwiększ" at bounding box center [318, 136] width 8 height 8
click at [380, 135] on span "Zwiększ" at bounding box center [379, 136] width 8 height 8
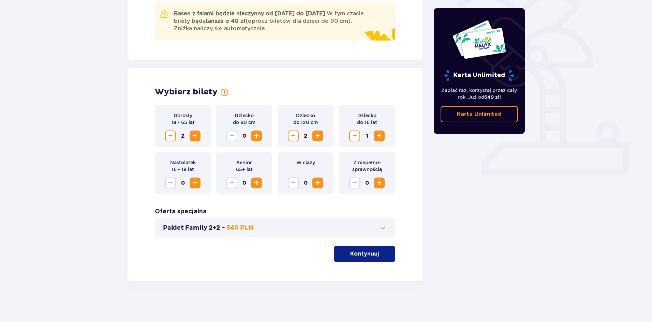
click at [380, 135] on span "Zwiększ" at bounding box center [379, 136] width 8 height 8
click at [372, 255] on p "Kontynuuj" at bounding box center [364, 254] width 29 height 8
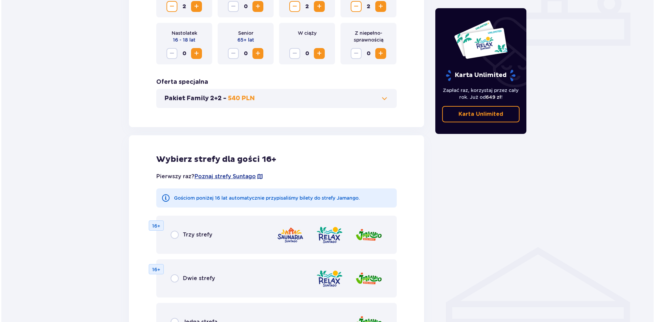
scroll to position [357, 0]
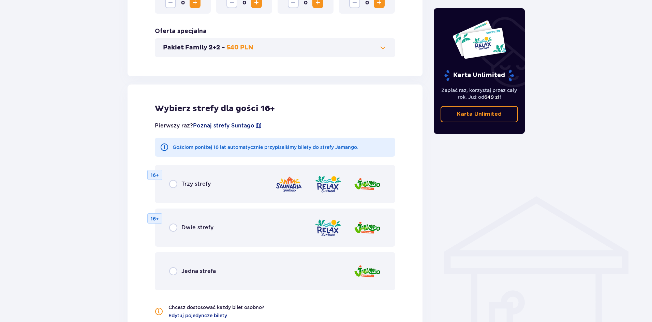
click at [243, 124] on span "Poznaj strefy Suntago" at bounding box center [223, 126] width 61 height 8
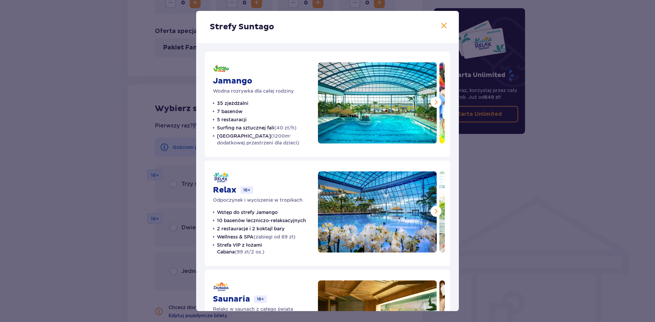
click at [434, 102] on span at bounding box center [436, 102] width 8 height 8
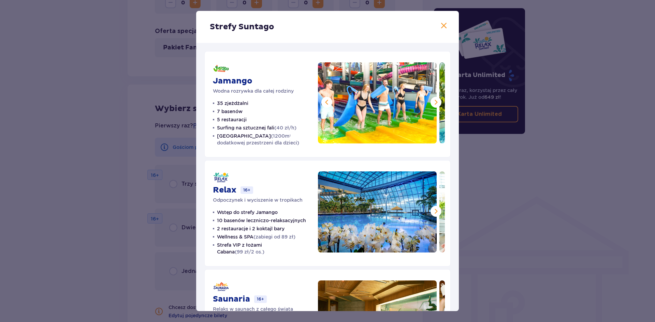
click at [434, 102] on span at bounding box center [436, 102] width 8 height 8
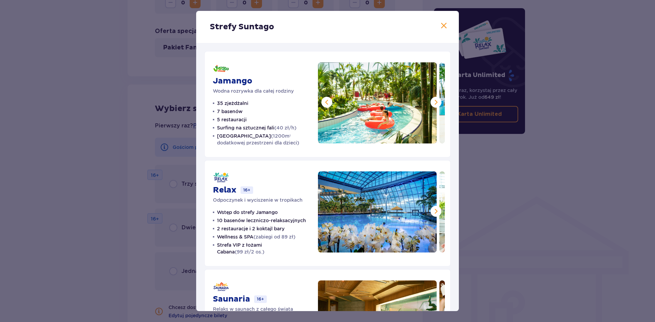
click at [434, 102] on span at bounding box center [436, 102] width 8 height 8
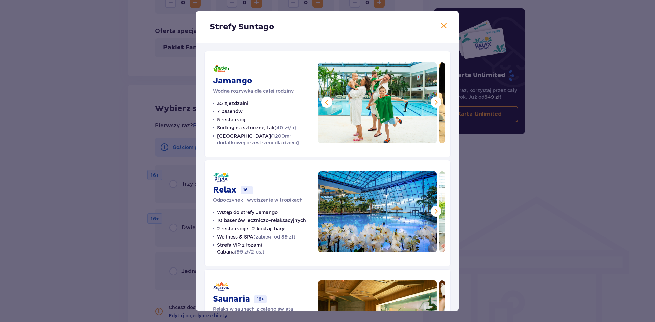
click at [434, 102] on span at bounding box center [436, 102] width 8 height 8
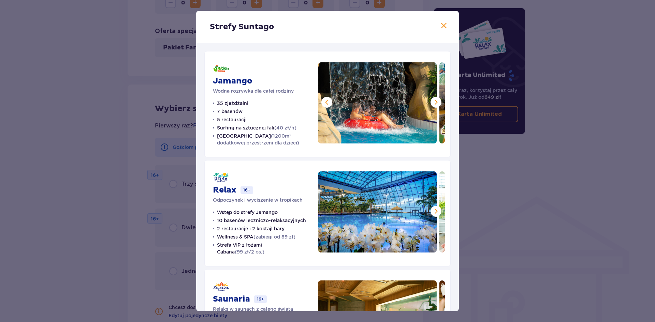
click at [434, 102] on span at bounding box center [436, 102] width 8 height 8
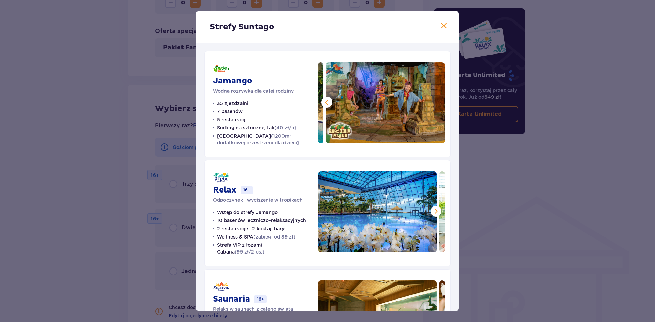
click at [434, 102] on img at bounding box center [385, 102] width 119 height 81
click at [323, 100] on span at bounding box center [327, 102] width 8 height 8
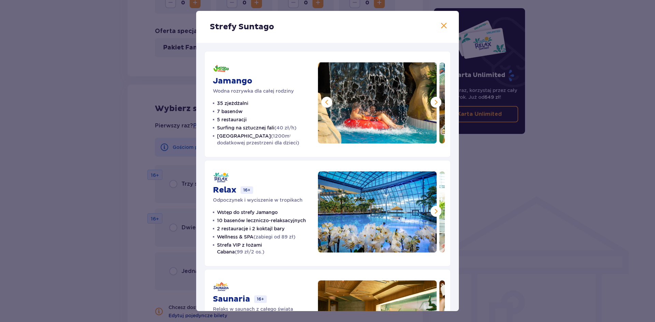
click at [323, 100] on span at bounding box center [327, 102] width 8 height 8
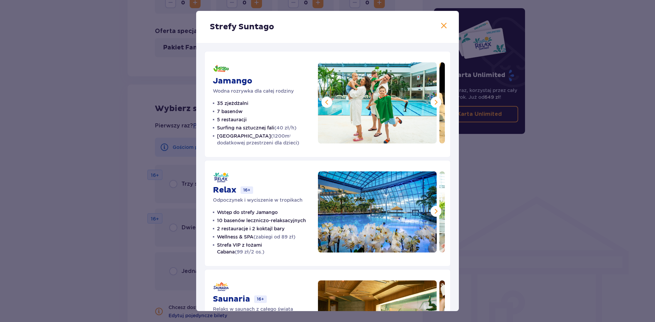
click at [323, 100] on span at bounding box center [327, 102] width 8 height 8
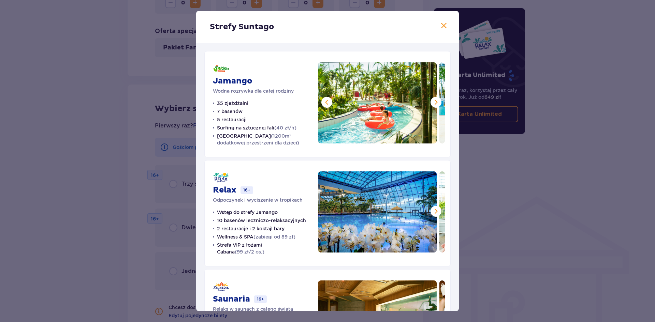
click at [434, 210] on span at bounding box center [436, 211] width 8 height 8
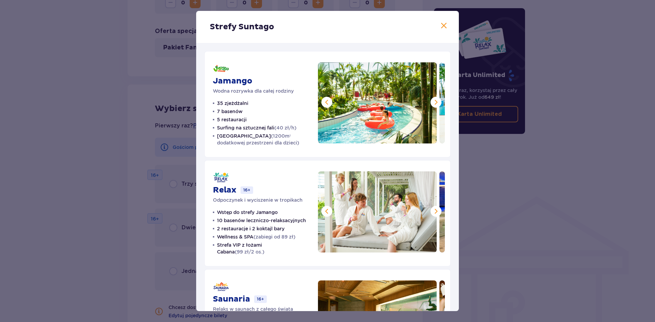
click at [432, 210] on span at bounding box center [436, 211] width 8 height 8
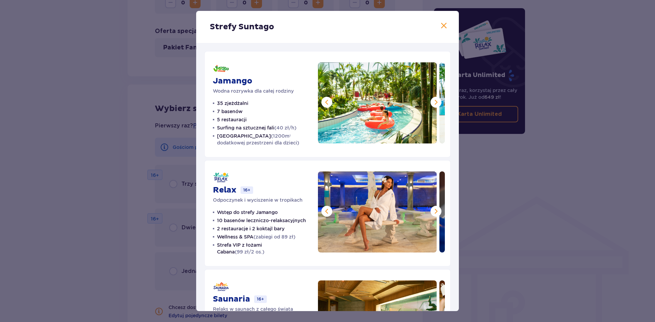
click at [432, 210] on span at bounding box center [436, 211] width 8 height 8
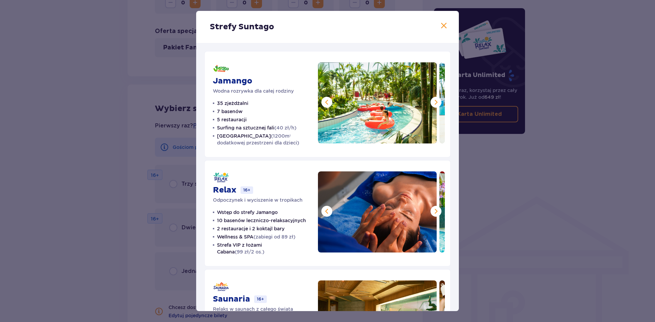
click at [432, 210] on span at bounding box center [436, 211] width 8 height 8
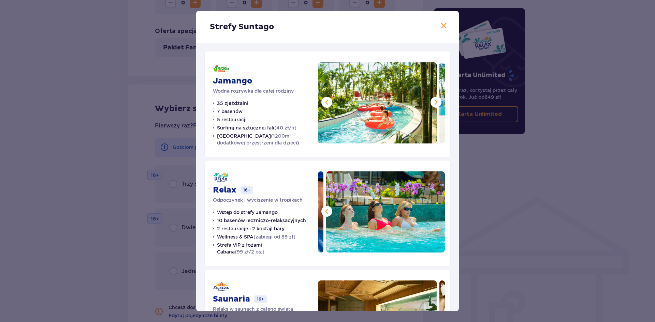
click at [432, 210] on img at bounding box center [385, 212] width 119 height 81
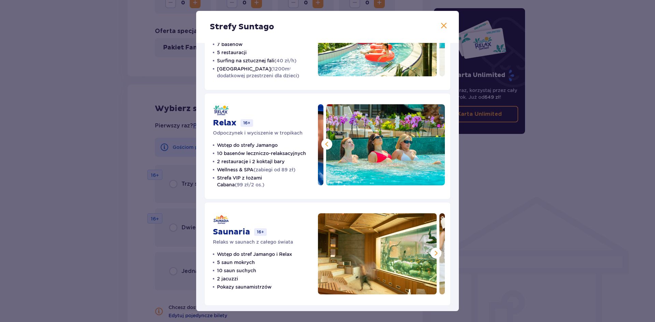
scroll to position [70, 0]
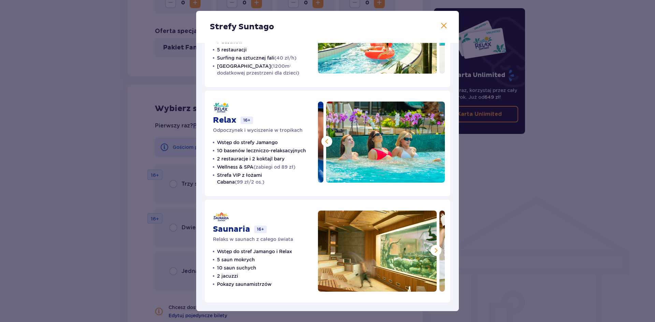
click at [433, 251] on span at bounding box center [436, 251] width 8 height 8
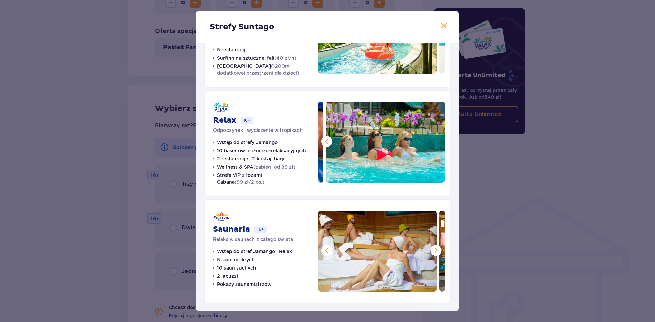
click at [433, 251] on span at bounding box center [436, 251] width 8 height 8
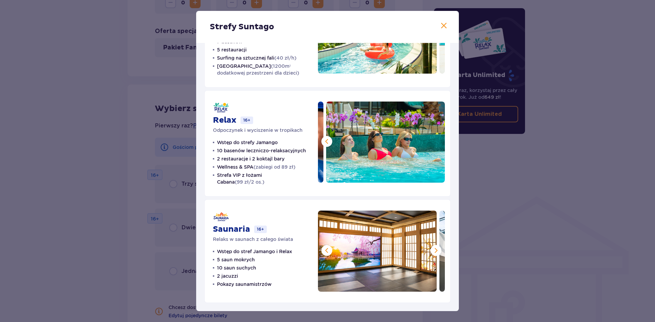
click at [433, 251] on span at bounding box center [436, 251] width 8 height 8
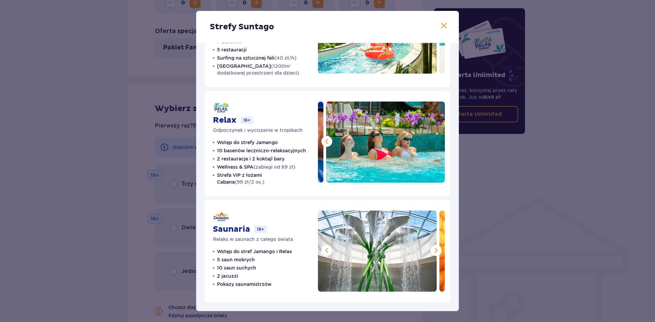
click at [433, 251] on span at bounding box center [436, 251] width 8 height 8
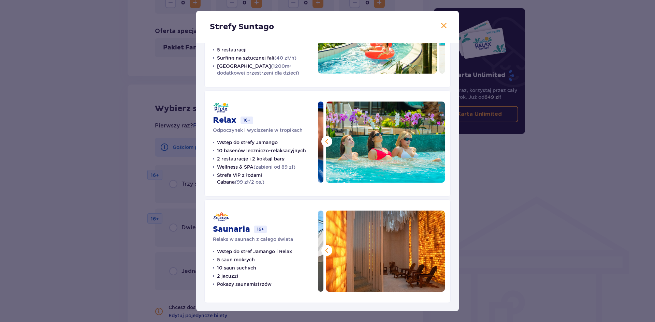
click at [433, 251] on img at bounding box center [385, 251] width 119 height 81
click at [323, 254] on span at bounding box center [327, 251] width 8 height 8
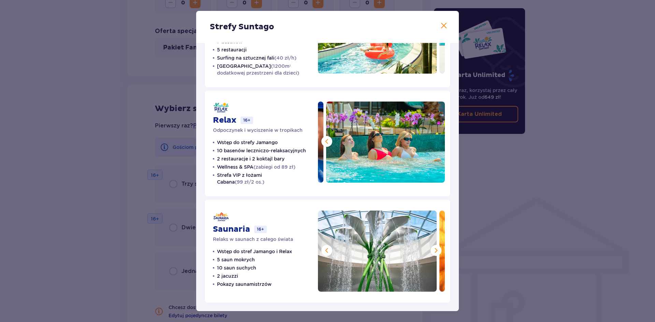
click at [323, 254] on span at bounding box center [327, 251] width 8 height 8
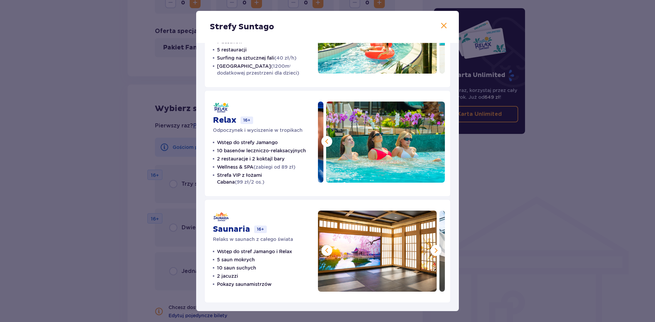
click at [323, 254] on span at bounding box center [327, 251] width 8 height 8
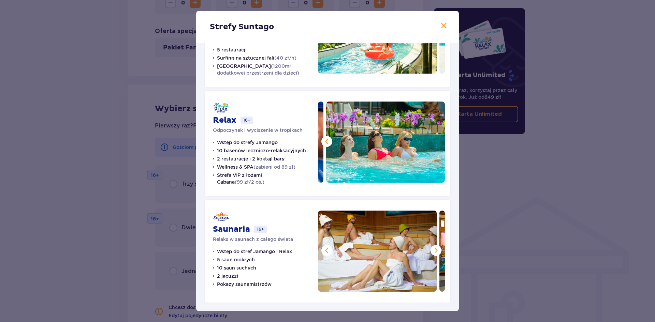
click at [323, 254] on span at bounding box center [327, 251] width 8 height 8
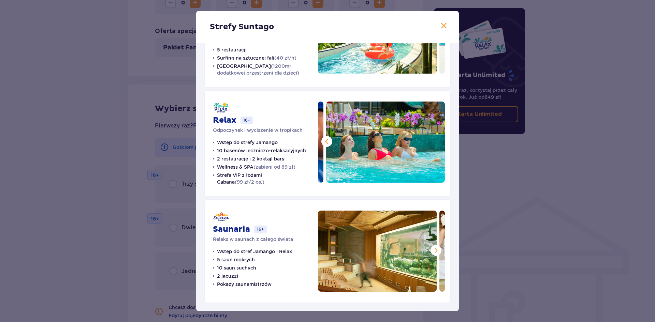
click at [323, 254] on img at bounding box center [377, 251] width 119 height 81
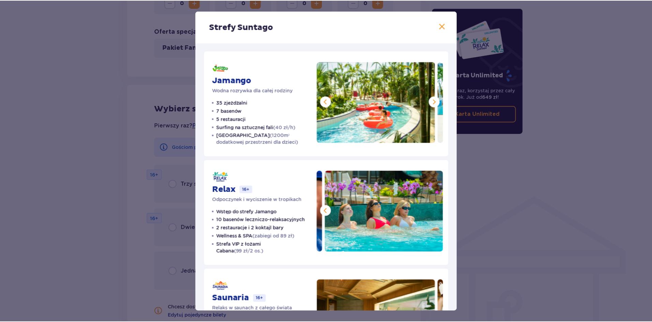
scroll to position [0, 0]
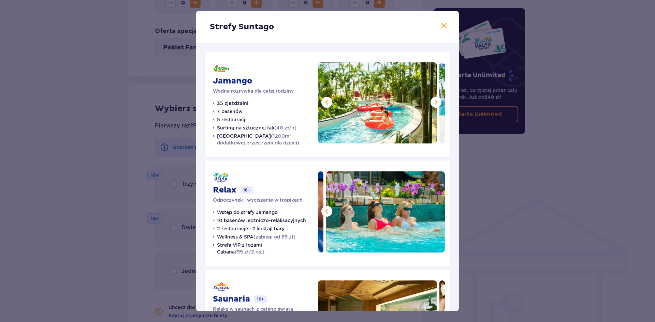
click at [444, 27] on span at bounding box center [444, 26] width 8 height 8
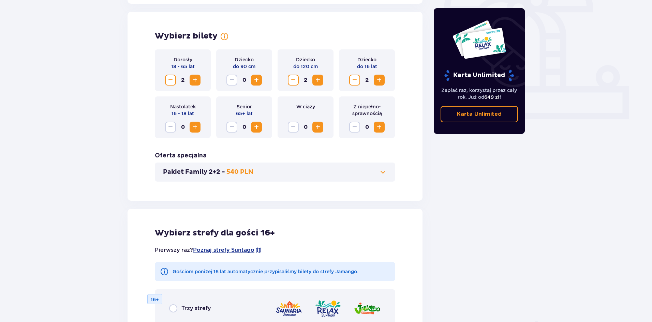
scroll to position [237, 0]
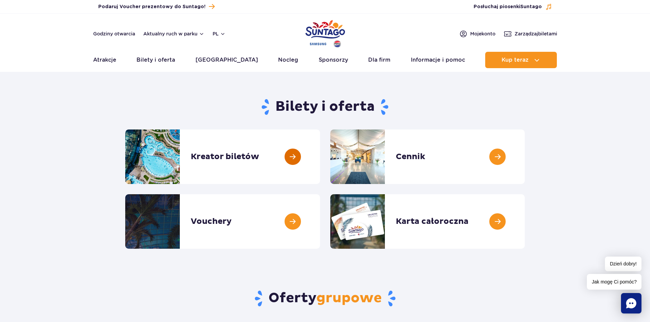
click at [320, 155] on link at bounding box center [320, 157] width 0 height 55
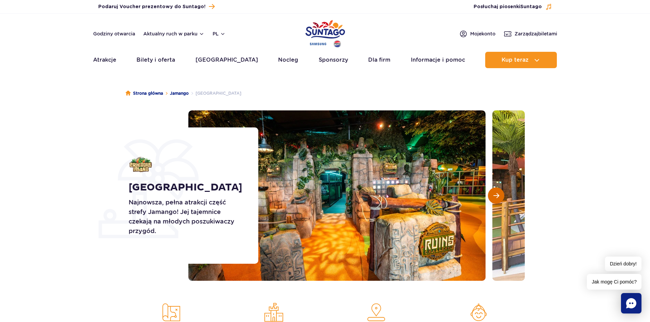
click at [498, 201] on button "Następny slajd" at bounding box center [496, 196] width 16 height 16
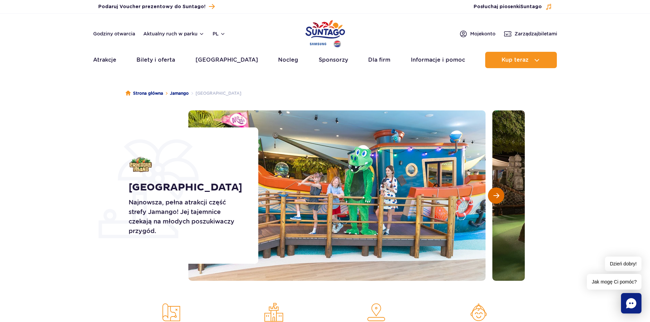
click at [498, 201] on button "Następny slajd" at bounding box center [496, 196] width 16 height 16
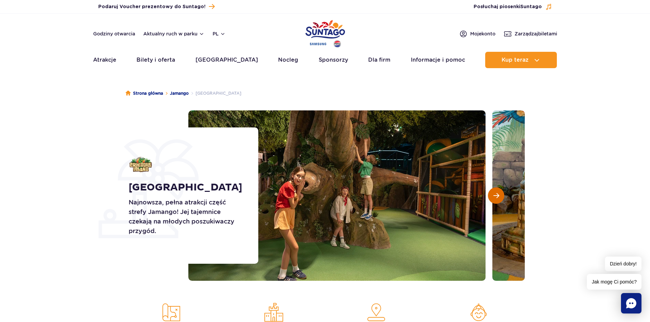
click at [497, 199] on span "Następny slajd" at bounding box center [496, 196] width 6 height 6
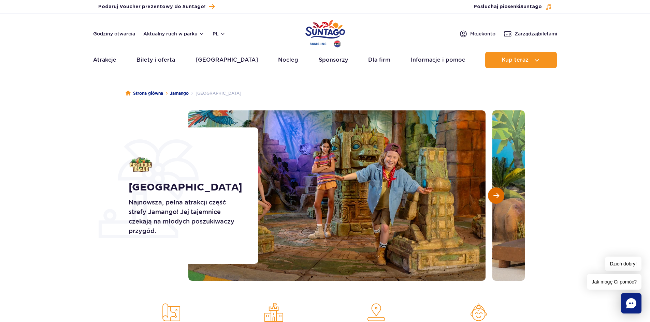
click at [497, 199] on span "Następny slajd" at bounding box center [496, 196] width 6 height 6
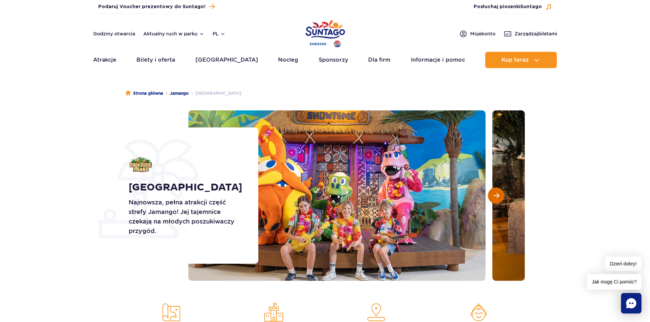
click at [497, 199] on span "Następny slajd" at bounding box center [496, 196] width 6 height 6
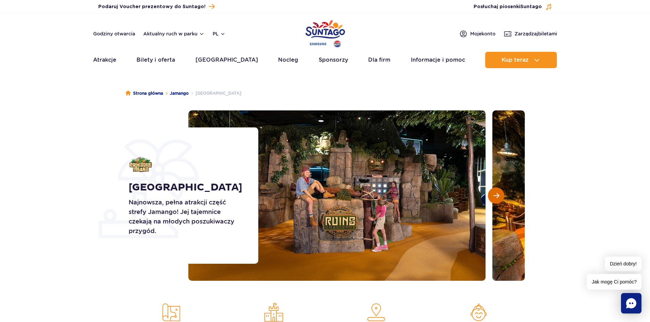
click at [497, 199] on span "Następny slajd" at bounding box center [496, 196] width 6 height 6
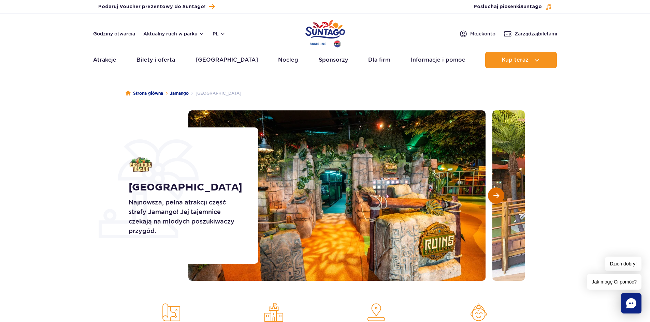
click at [497, 199] on span "Następny slajd" at bounding box center [496, 196] width 6 height 6
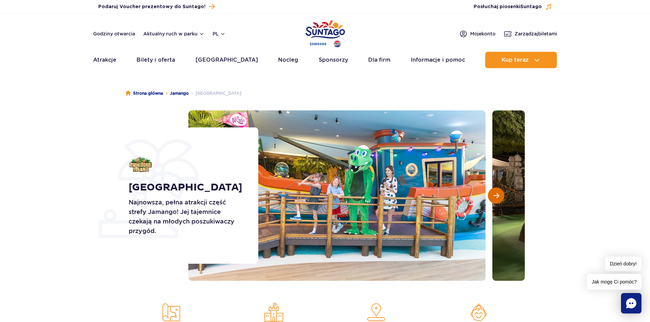
click at [497, 199] on span "Następny slajd" at bounding box center [496, 196] width 6 height 6
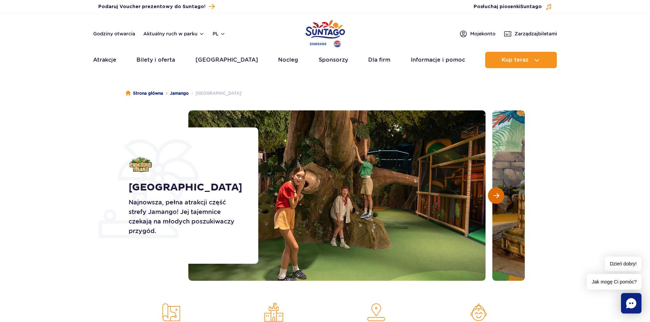
click at [497, 199] on span "Następny slajd" at bounding box center [496, 196] width 6 height 6
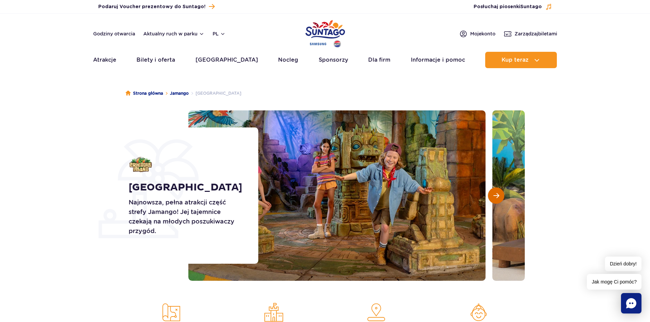
click at [497, 199] on span "Następny slajd" at bounding box center [496, 196] width 6 height 6
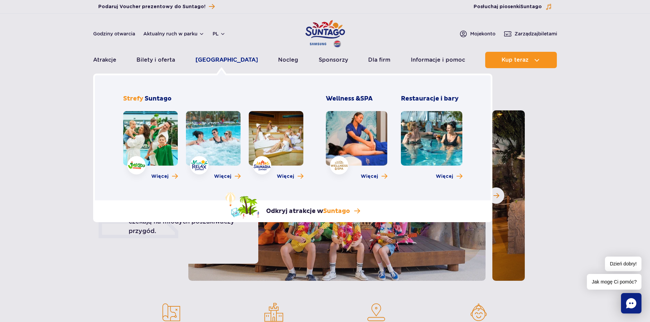
click at [221, 62] on link "[GEOGRAPHIC_DATA]" at bounding box center [226, 60] width 62 height 16
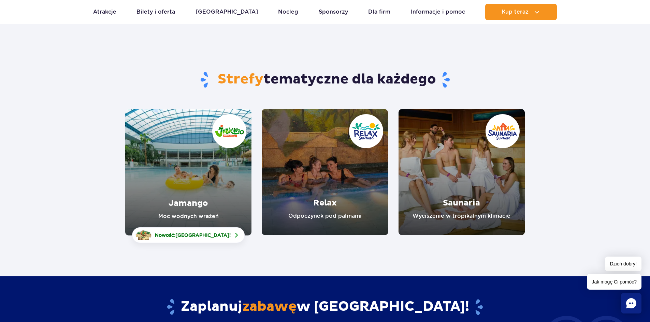
scroll to position [68, 0]
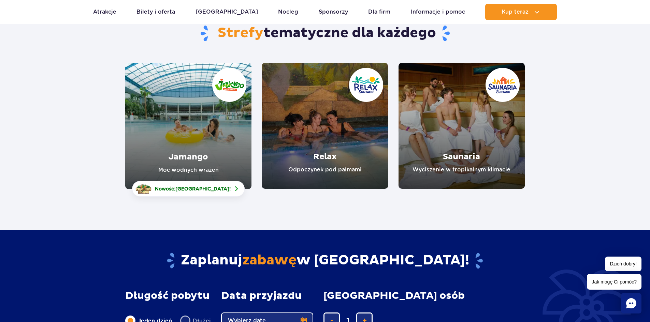
click at [185, 167] on link "Jamango" at bounding box center [188, 126] width 126 height 127
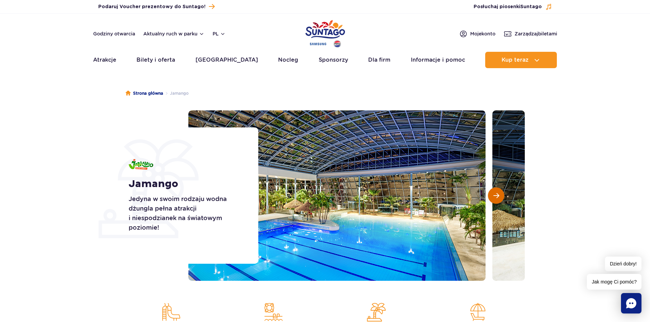
click at [495, 193] on span "Następny slajd" at bounding box center [496, 196] width 6 height 6
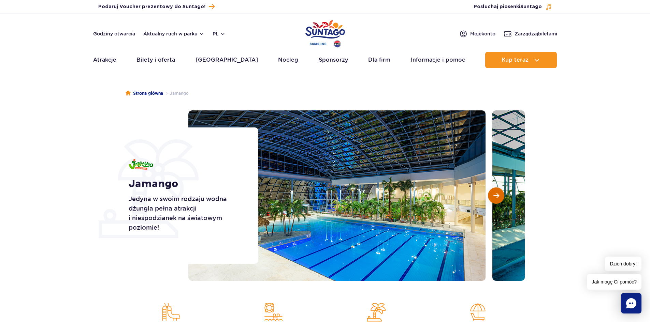
click at [495, 193] on span "Następny slajd" at bounding box center [496, 196] width 6 height 6
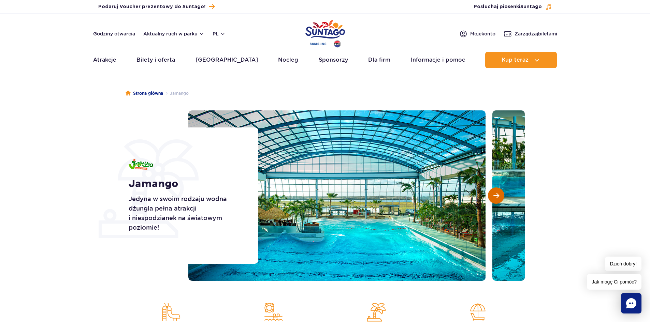
click at [494, 194] on span "Następny slajd" at bounding box center [496, 196] width 6 height 6
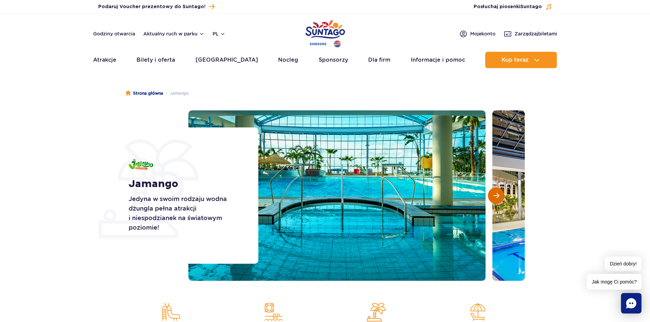
click at [494, 194] on span "Następny slajd" at bounding box center [496, 196] width 6 height 6
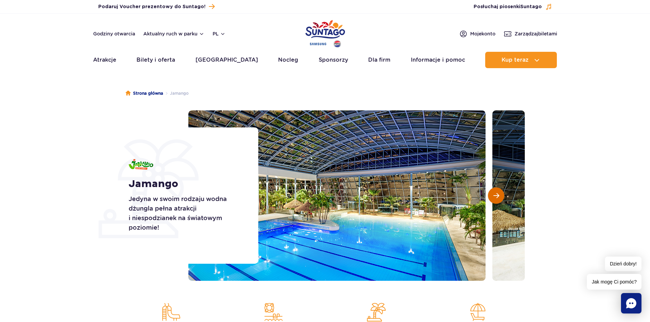
click at [493, 197] on span "Następny slajd" at bounding box center [496, 196] width 6 height 6
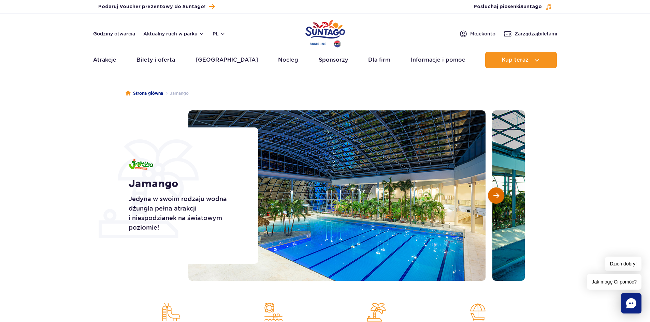
click at [493, 197] on span "Następny slajd" at bounding box center [496, 196] width 6 height 6
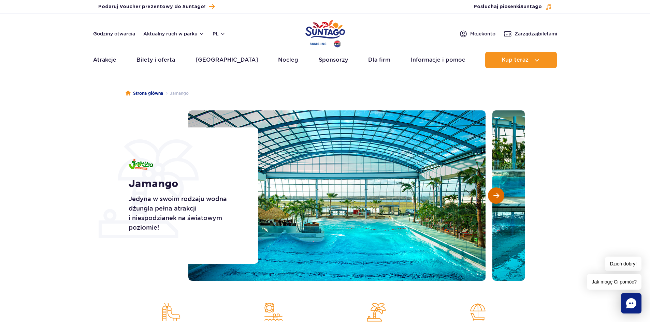
click at [493, 197] on span "Następny slajd" at bounding box center [496, 196] width 6 height 6
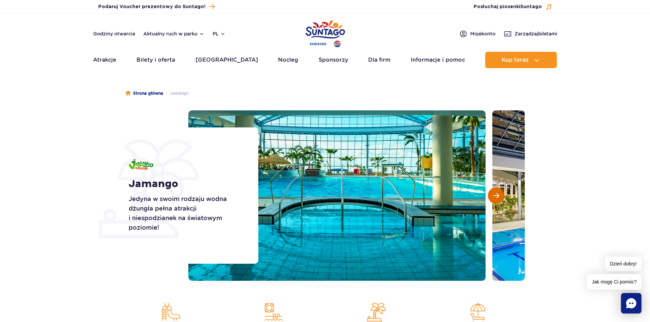
click at [493, 197] on span "Następny slajd" at bounding box center [496, 196] width 6 height 6
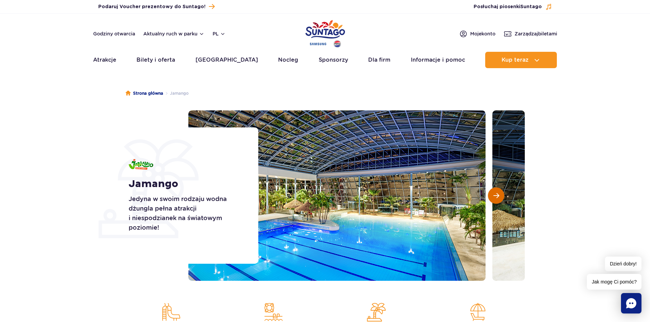
click at [493, 197] on span "Następny slajd" at bounding box center [496, 196] width 6 height 6
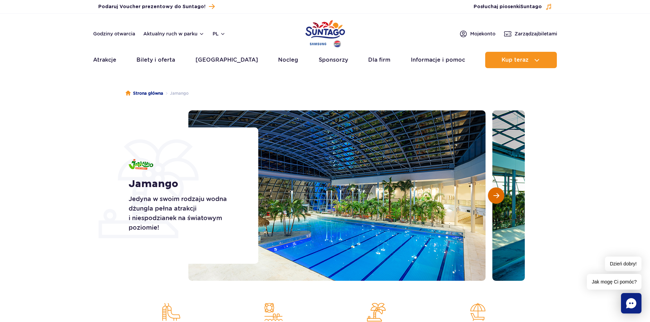
click at [493, 197] on span "Następny slajd" at bounding box center [496, 196] width 6 height 6
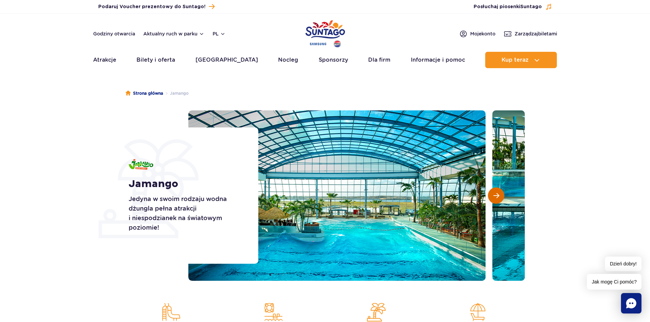
click at [493, 197] on span "Następny slajd" at bounding box center [496, 196] width 6 height 6
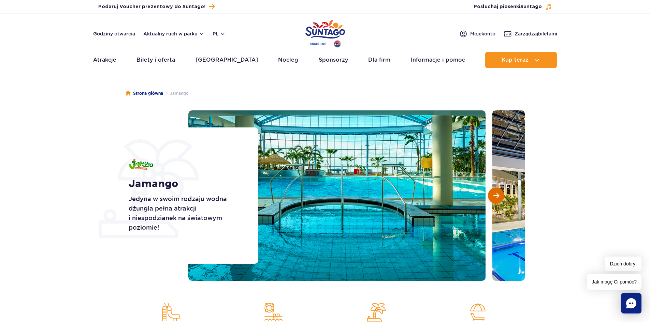
click at [493, 197] on span "Następny slajd" at bounding box center [496, 196] width 6 height 6
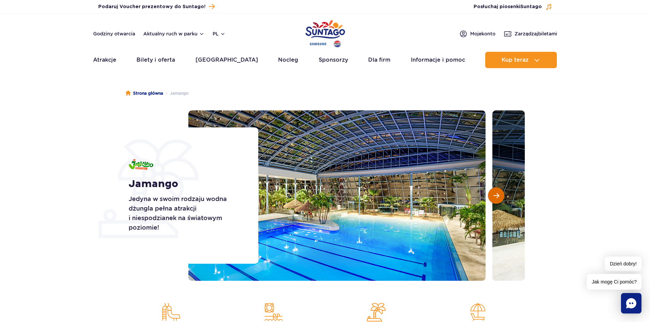
click at [493, 197] on span "Następny slajd" at bounding box center [496, 196] width 6 height 6
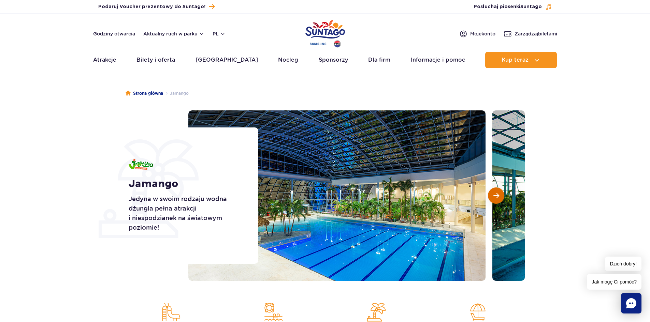
click at [493, 197] on span "Następny slajd" at bounding box center [496, 196] width 6 height 6
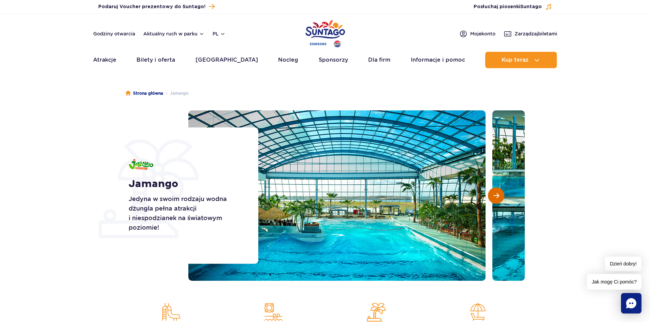
click at [493, 197] on span "Następny slajd" at bounding box center [496, 196] width 6 height 6
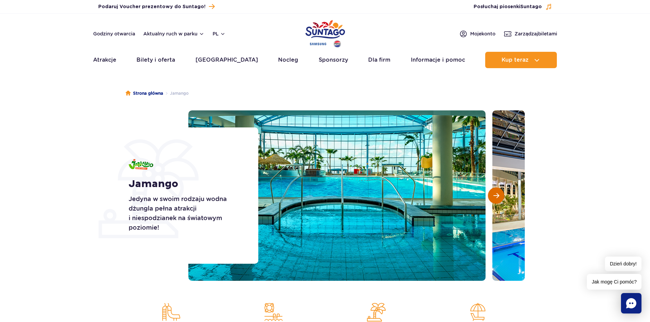
click at [493, 197] on span "Następny slajd" at bounding box center [496, 196] width 6 height 6
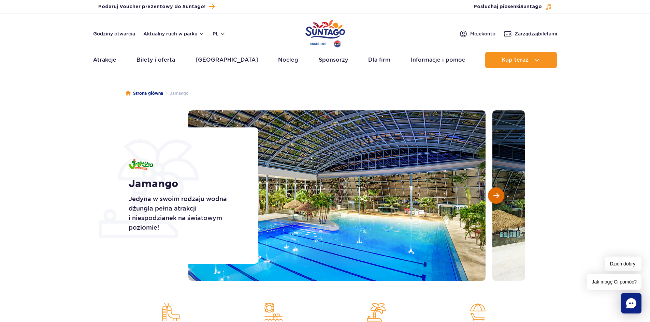
click at [493, 197] on span "Następny slajd" at bounding box center [496, 196] width 6 height 6
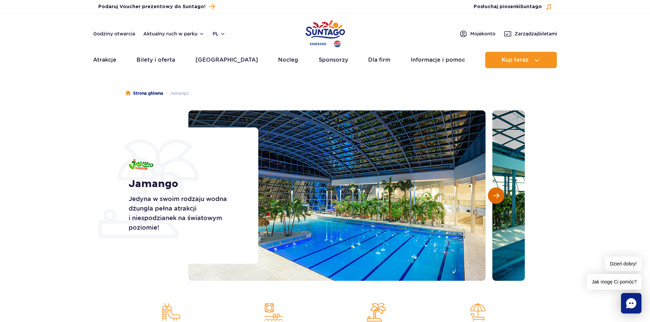
click at [493, 197] on span "Następny slajd" at bounding box center [496, 196] width 6 height 6
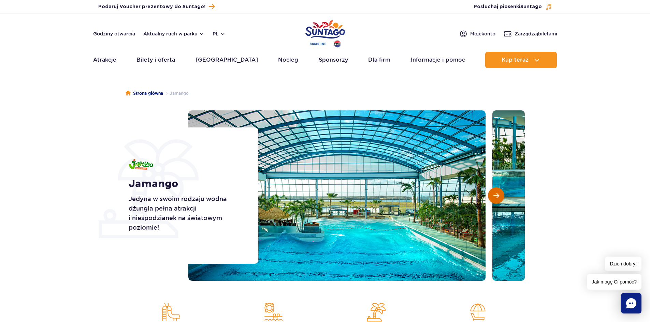
click at [493, 197] on span "Następny slajd" at bounding box center [496, 196] width 6 height 6
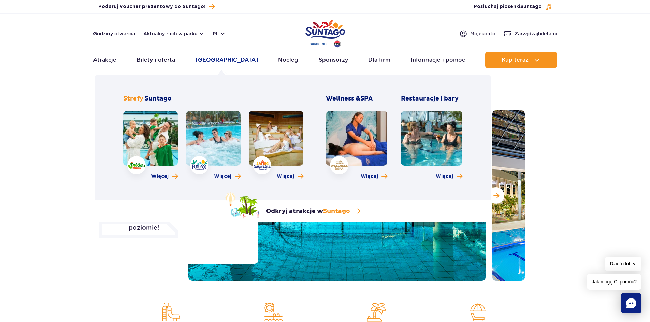
click at [219, 61] on link "[GEOGRAPHIC_DATA]" at bounding box center [226, 60] width 62 height 16
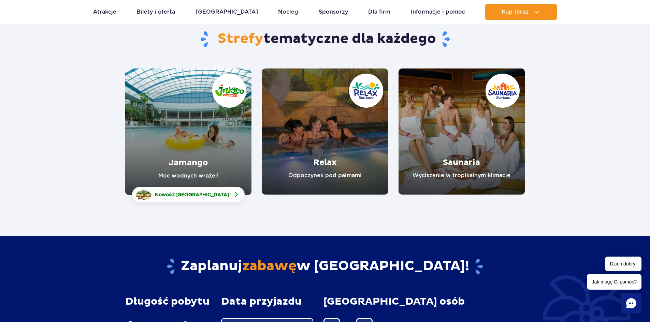
scroll to position [68, 0]
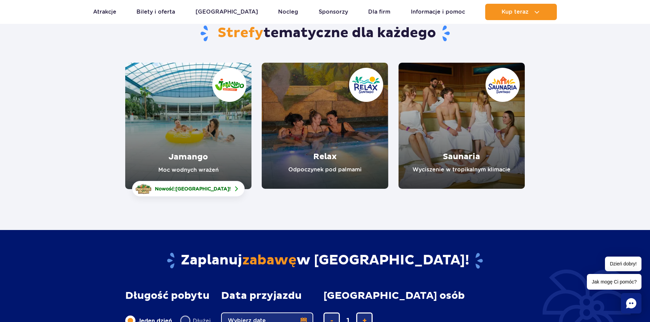
click at [318, 159] on link "Relax" at bounding box center [325, 126] width 126 height 126
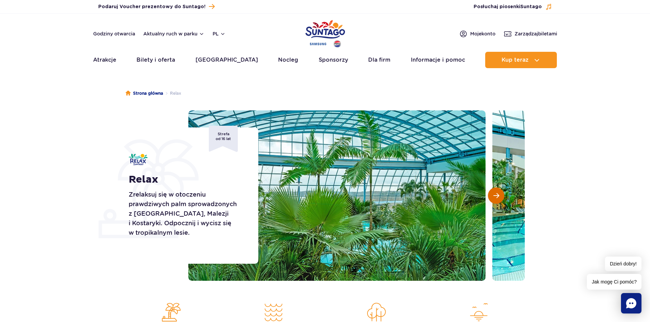
click at [492, 194] on button "Następny slajd" at bounding box center [496, 196] width 16 height 16
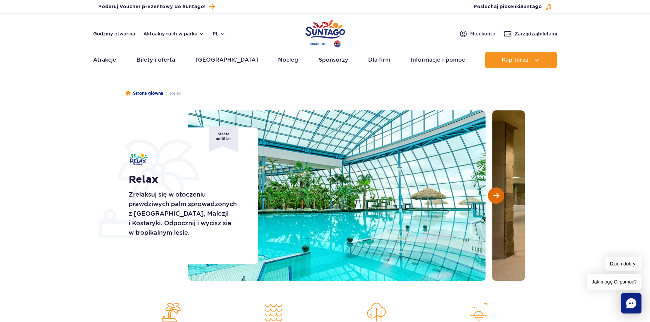
click at [492, 194] on button "Następny slajd" at bounding box center [496, 196] width 16 height 16
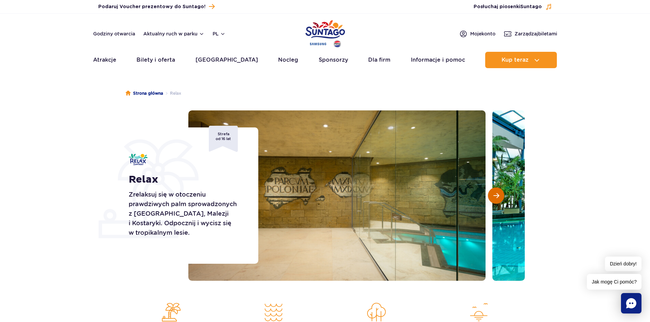
click at [492, 194] on button "Następny slajd" at bounding box center [496, 196] width 16 height 16
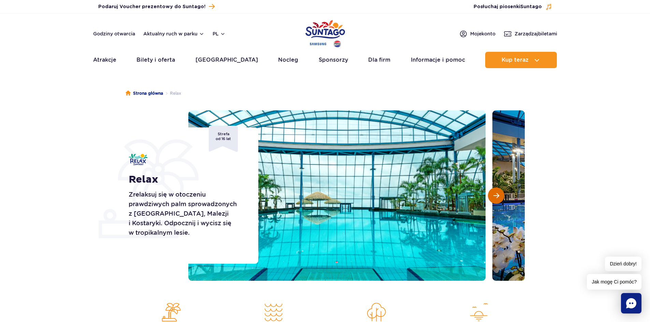
click at [492, 194] on button "Następny slajd" at bounding box center [496, 196] width 16 height 16
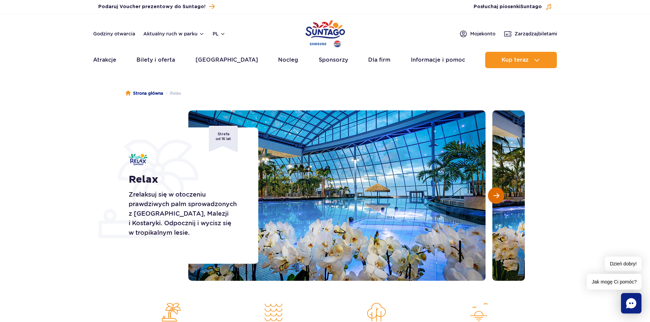
click at [492, 194] on button "Następny slajd" at bounding box center [496, 196] width 16 height 16
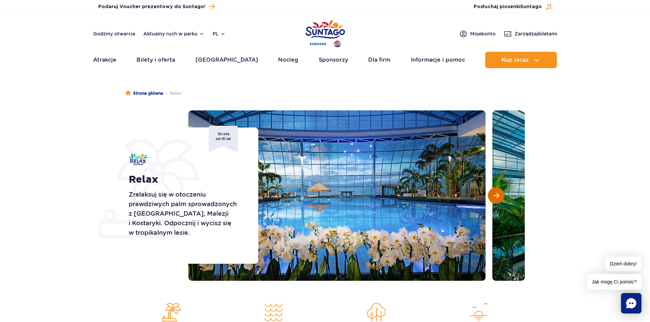
click at [492, 194] on button "Następny slajd" at bounding box center [496, 196] width 16 height 16
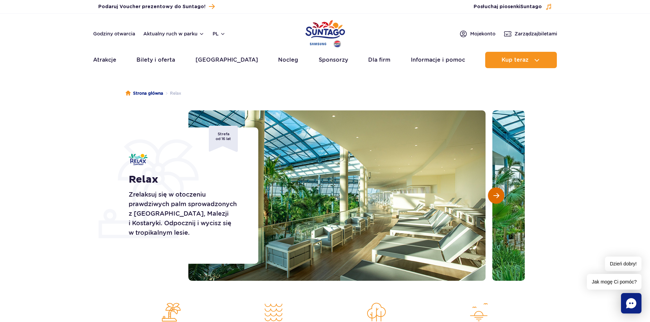
click at [492, 194] on button "Następny slajd" at bounding box center [496, 196] width 16 height 16
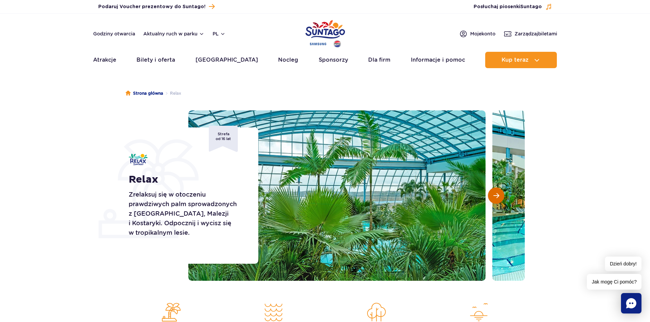
click at [492, 194] on button "Następny slajd" at bounding box center [496, 196] width 16 height 16
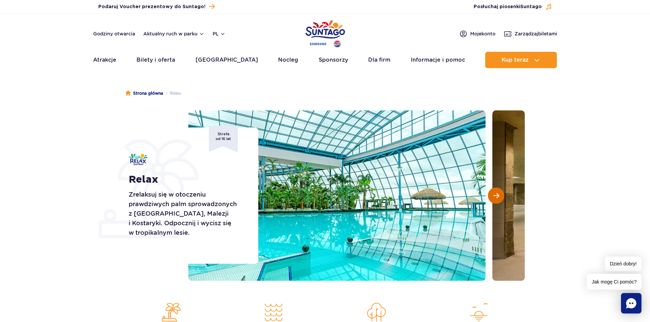
click at [492, 194] on button "Następny slajd" at bounding box center [496, 196] width 16 height 16
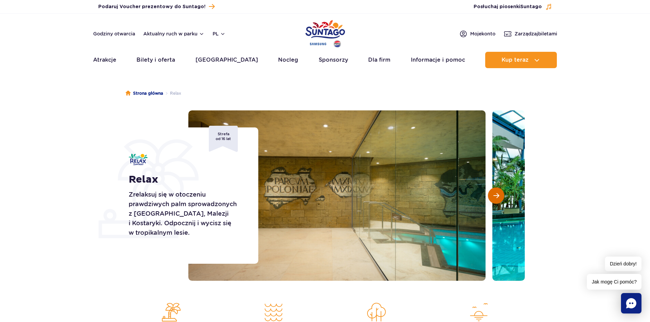
click at [492, 194] on button "Następny slajd" at bounding box center [496, 196] width 16 height 16
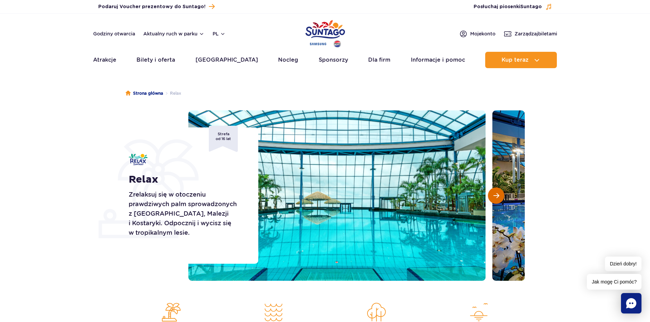
click at [492, 194] on button "Następny slajd" at bounding box center [496, 196] width 16 height 16
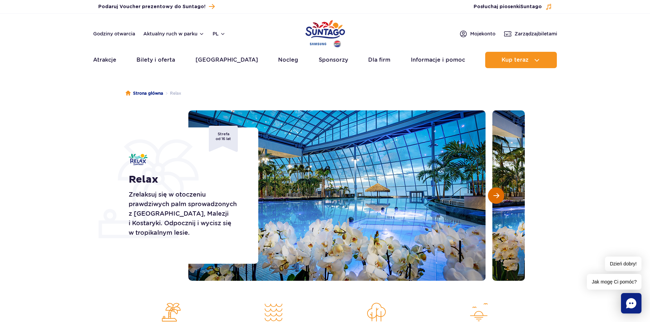
click at [492, 194] on button "Następny slajd" at bounding box center [496, 196] width 16 height 16
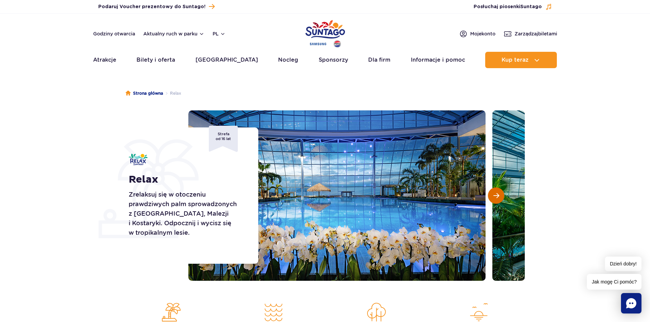
click at [492, 194] on button "Następny slajd" at bounding box center [496, 196] width 16 height 16
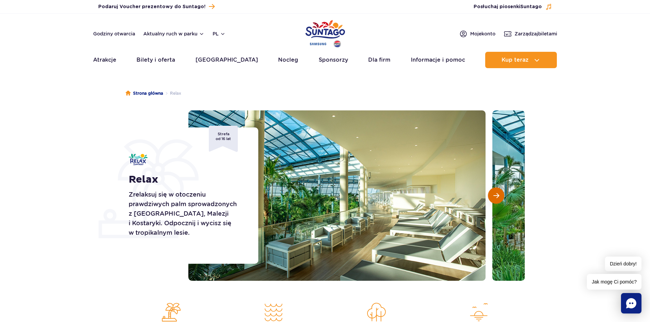
click at [492, 194] on button "Następny slajd" at bounding box center [496, 196] width 16 height 16
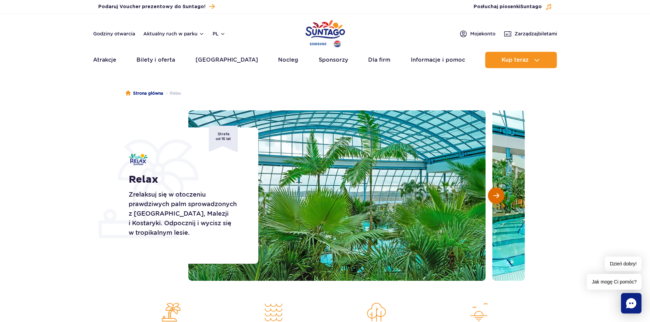
click at [492, 195] on button "Następny slajd" at bounding box center [496, 196] width 16 height 16
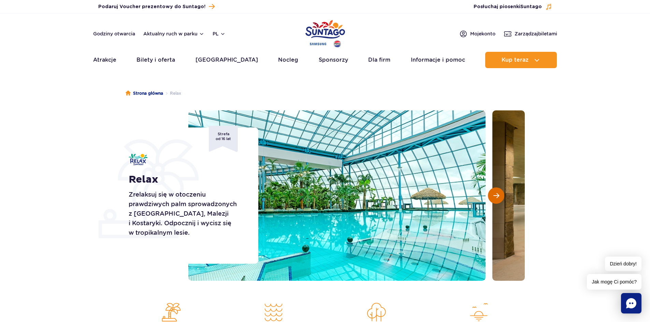
click at [492, 195] on button "Następny slajd" at bounding box center [496, 196] width 16 height 16
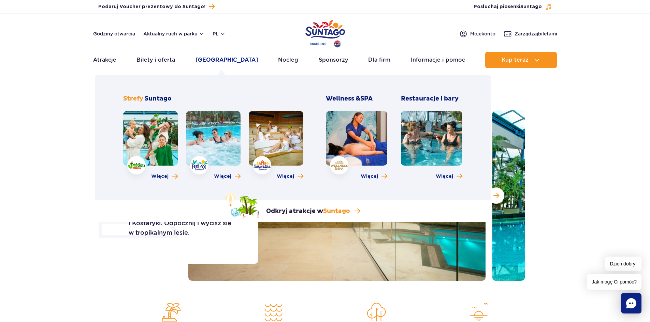
click at [209, 60] on link "[GEOGRAPHIC_DATA]" at bounding box center [226, 60] width 62 height 16
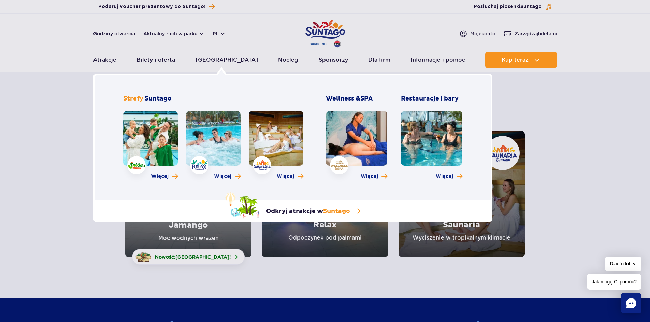
click at [140, 152] on link at bounding box center [150, 138] width 55 height 55
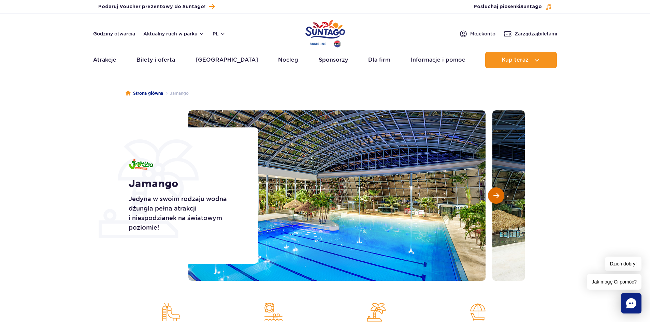
click at [494, 194] on span "Następny slajd" at bounding box center [496, 196] width 6 height 6
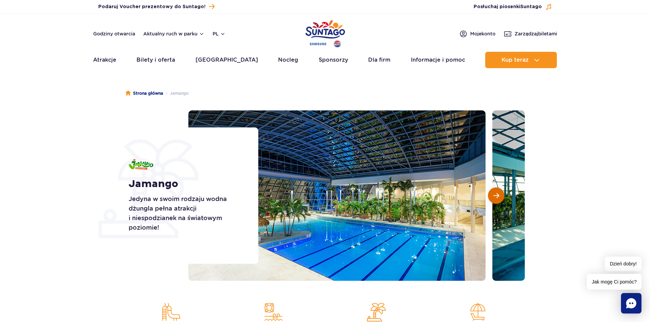
click at [494, 194] on span "Następny slajd" at bounding box center [496, 196] width 6 height 6
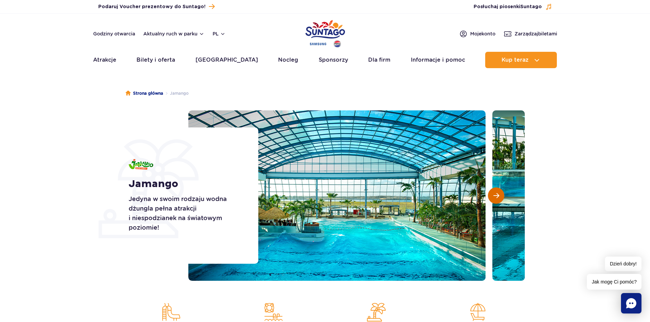
click at [494, 194] on span "Następny slajd" at bounding box center [496, 196] width 6 height 6
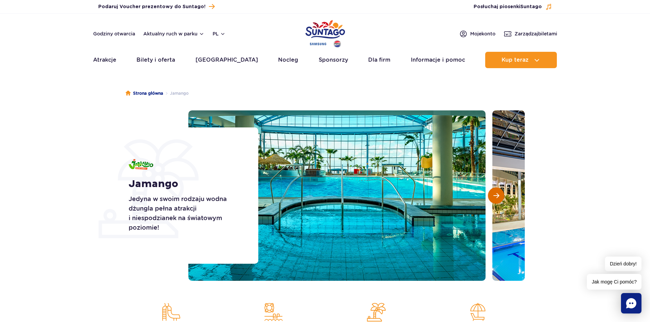
click at [494, 194] on span "Następny slajd" at bounding box center [496, 196] width 6 height 6
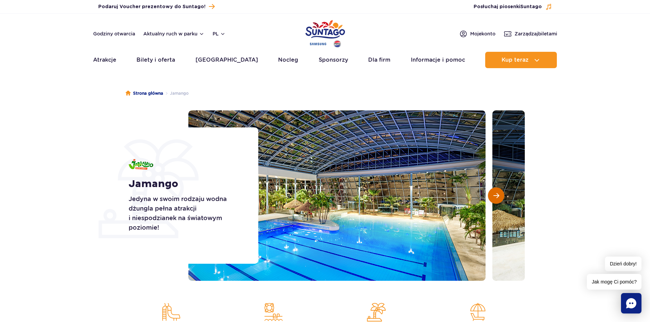
click at [494, 194] on span "Następny slajd" at bounding box center [496, 196] width 6 height 6
